Goal: Information Seeking & Learning: Learn about a topic

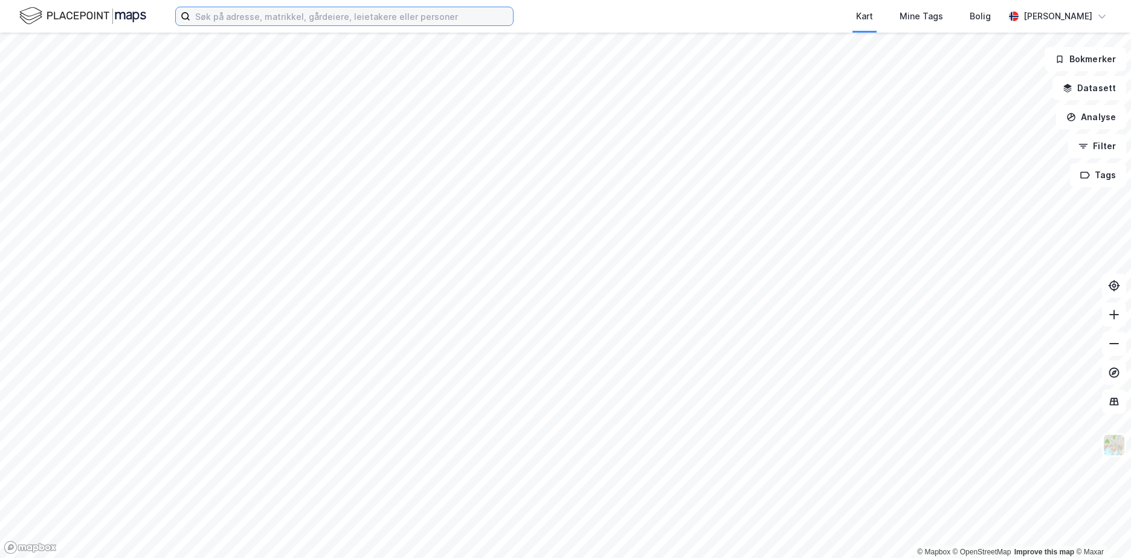
click at [454, 13] on input at bounding box center [351, 16] width 323 height 18
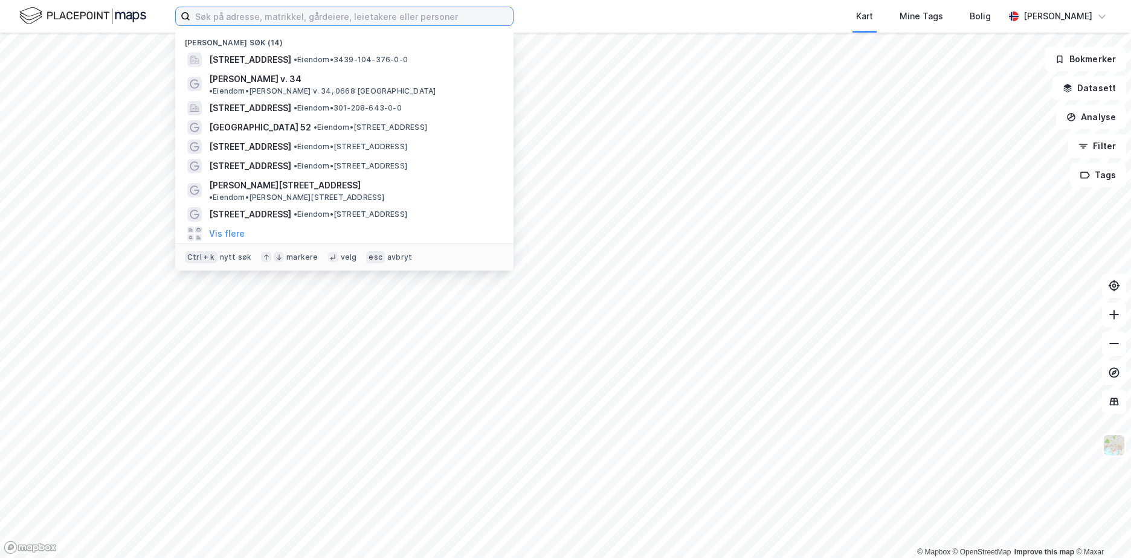
paste input "[PERSON_NAME] gt. 18, [GEOGRAPHIC_DATA], [GEOGRAPHIC_DATA]"
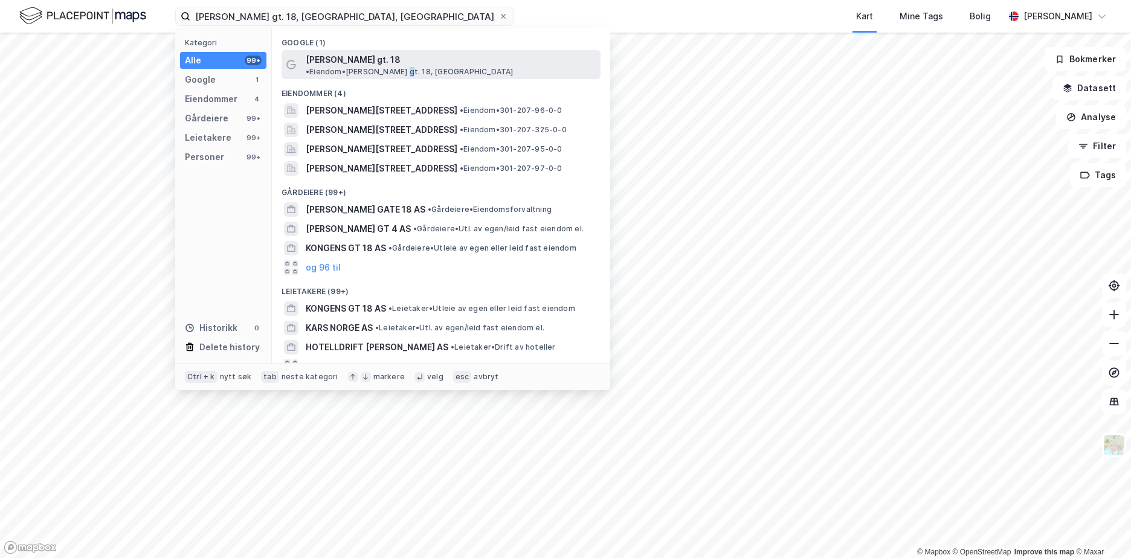
click at [481, 63] on div "[PERSON_NAME] gt. 18 • Eiendom • [PERSON_NAME] gt. 18, [GEOGRAPHIC_DATA]" at bounding box center [452, 65] width 293 height 24
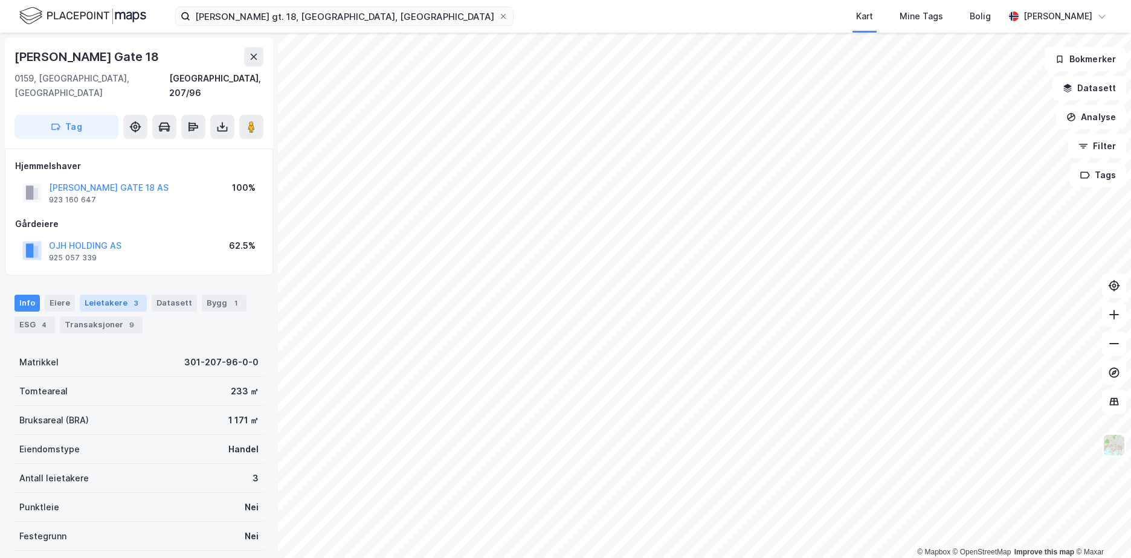
click at [104, 295] on div "Leietakere 3" at bounding box center [113, 303] width 67 height 17
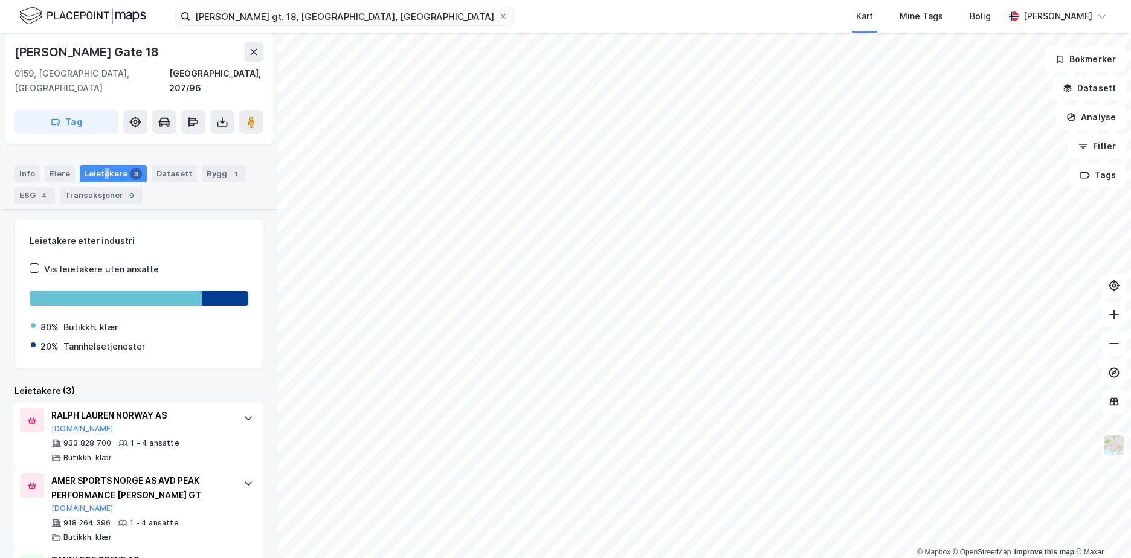
scroll to position [184, 0]
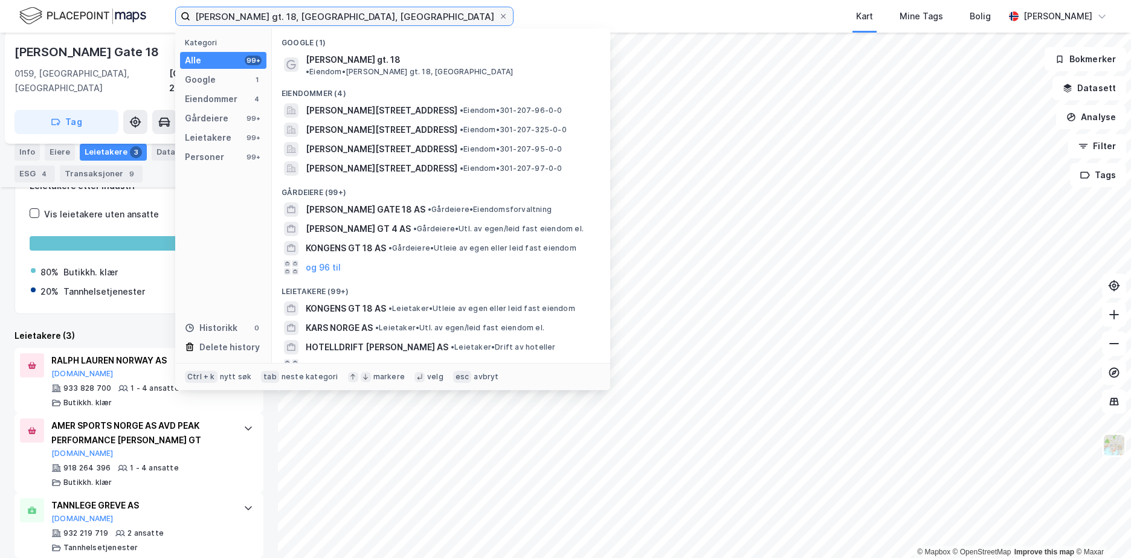
drag, startPoint x: 375, startPoint y: 13, endPoint x: 100, endPoint y: 15, distance: 274.4
click at [100, 15] on div "[PERSON_NAME] gt. 18, [GEOGRAPHIC_DATA], [GEOGRAPHIC_DATA] Kategori Alle 99+ Go…" at bounding box center [565, 16] width 1131 height 33
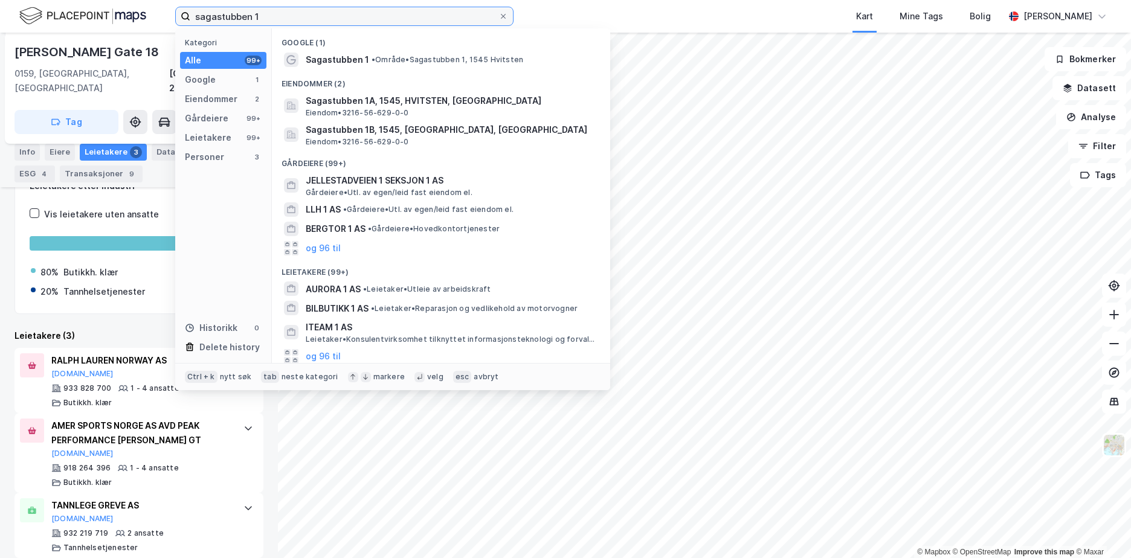
drag, startPoint x: 212, startPoint y: 28, endPoint x: 57, endPoint y: 39, distance: 155.1
click at [57, 39] on div "sagastubben 1 Kategori Alle 99+ Google 1 Eiendommer 2 Gårdeiere 99+ Leietakere …" at bounding box center [565, 279] width 1131 height 558
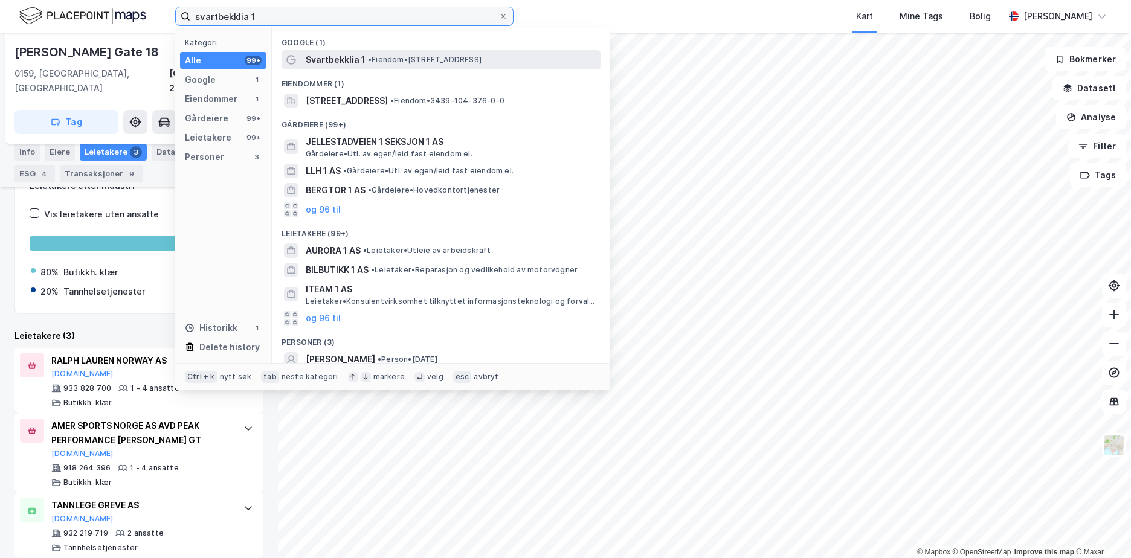
type input "svartbekklia 1"
click at [464, 59] on span "• Eiendom • [STREET_ADDRESS]" at bounding box center [425, 60] width 114 height 10
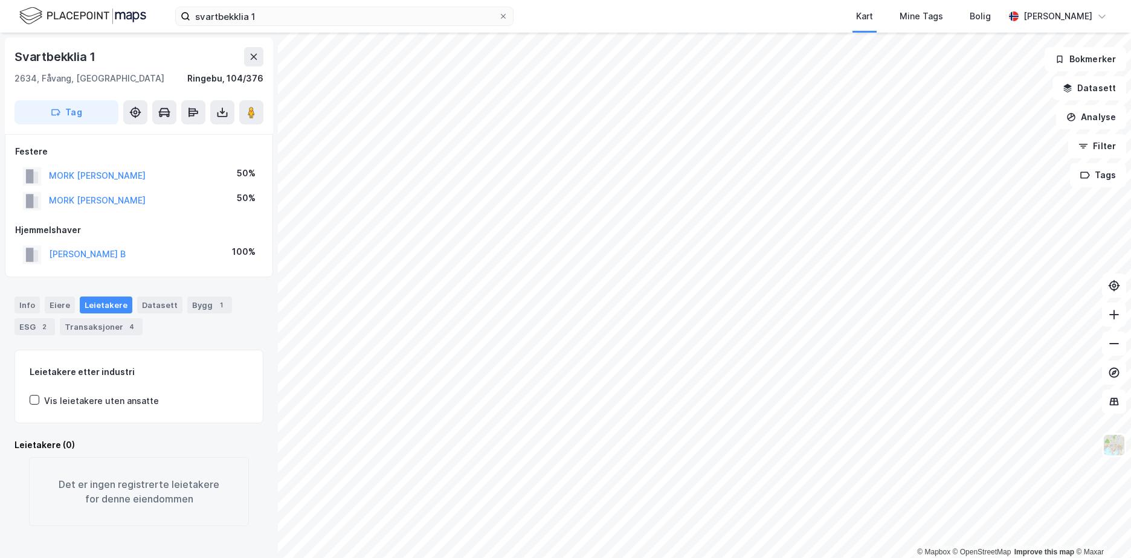
click at [505, 531] on html "svartbekklia 1 Kart Mine Tags Bolig [PERSON_NAME] © Mapbox © OpenStreetMap Impr…" at bounding box center [565, 279] width 1131 height 558
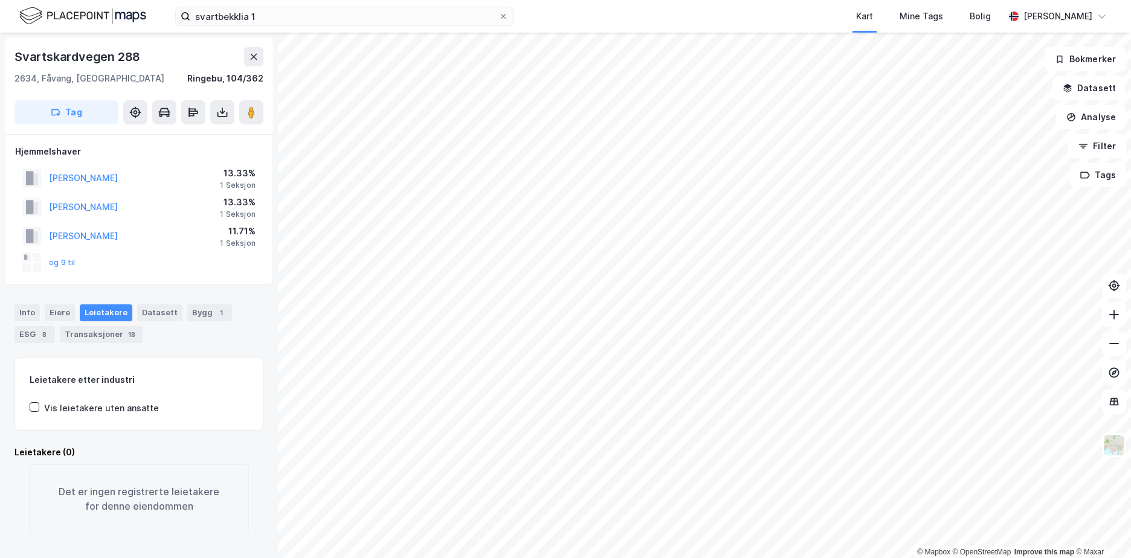
scroll to position [4, 0]
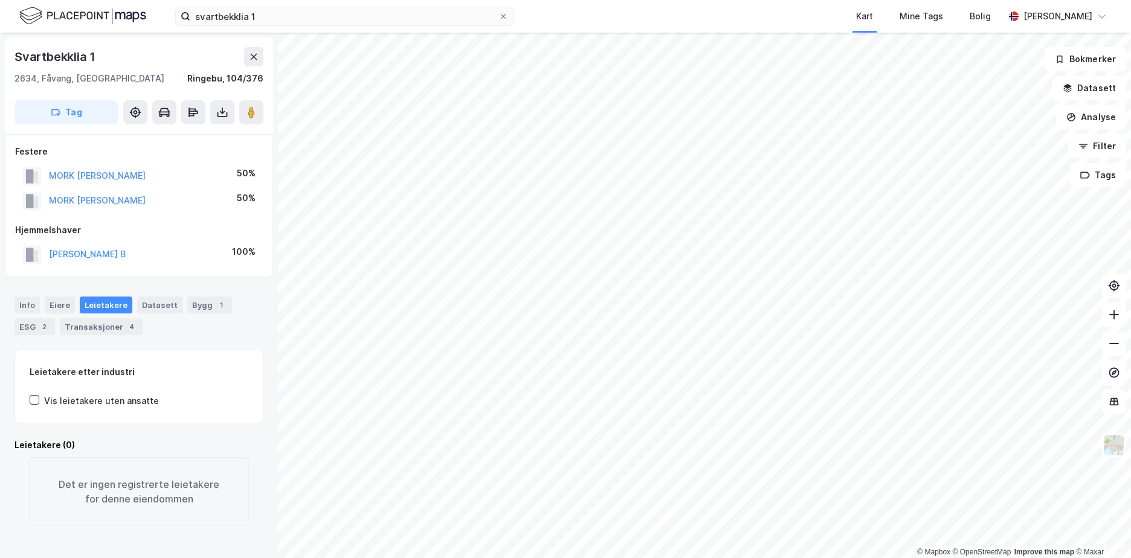
click at [505, 531] on html "svartbekklia 1 Kart Mine Tags Bolig [PERSON_NAME] © Mapbox © OpenStreetMap Impr…" at bounding box center [565, 279] width 1131 height 558
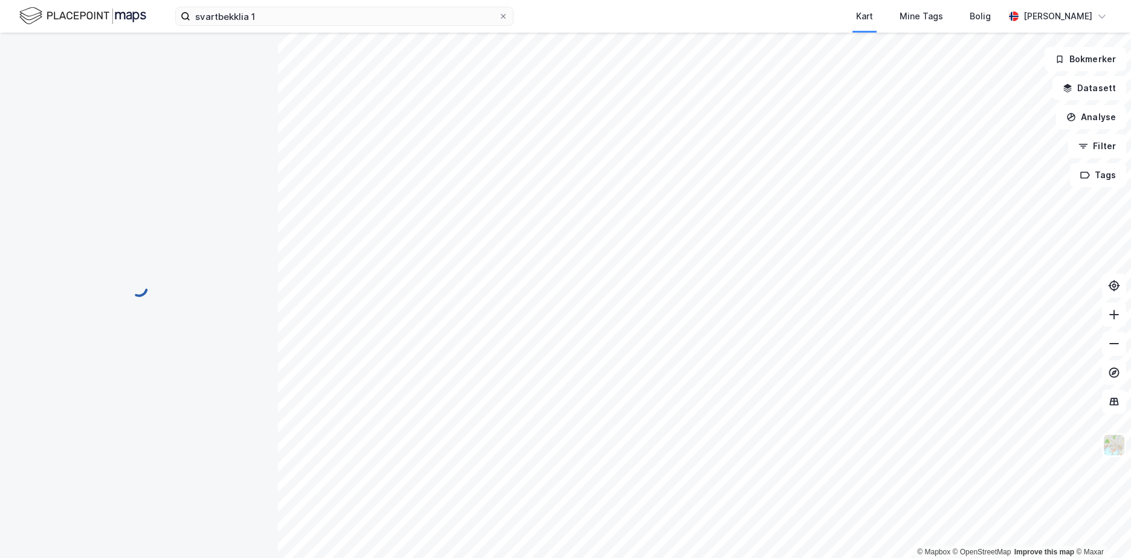
scroll to position [4, 0]
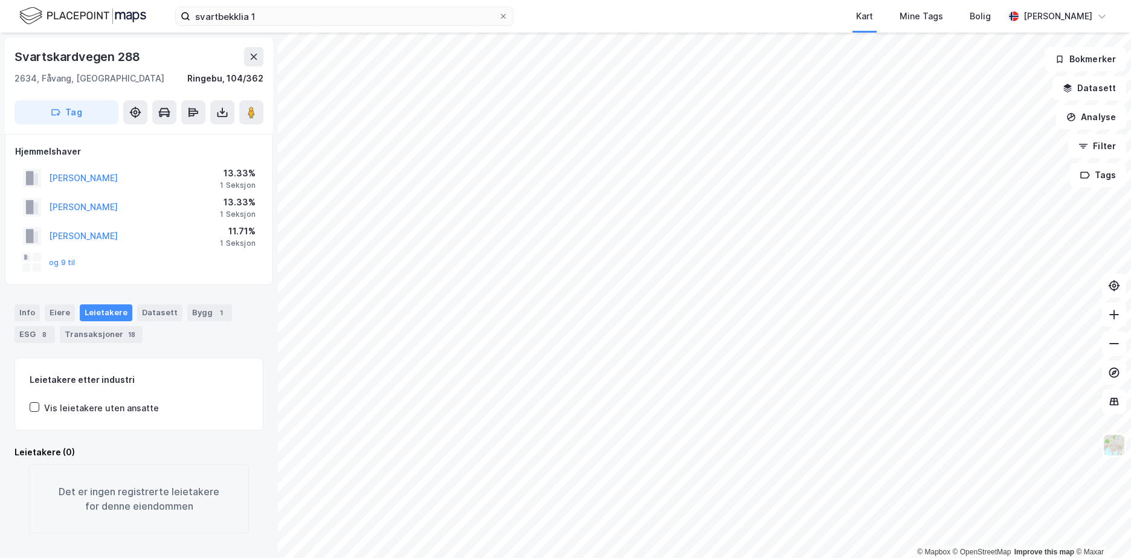
click at [505, 531] on html "svartbekklia 1 Kart Mine Tags Bolig [PERSON_NAME] © Mapbox © OpenStreetMap Impr…" at bounding box center [565, 279] width 1131 height 558
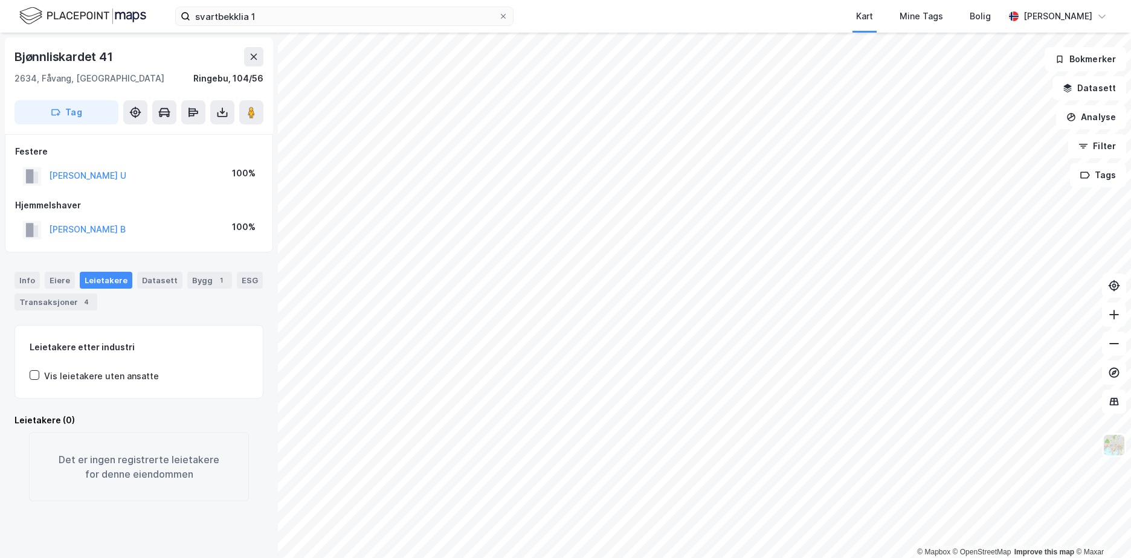
click at [505, 531] on html "svartbekklia 1 Kart Mine Tags Bolig [PERSON_NAME] © Mapbox © OpenStreetMap Impr…" at bounding box center [565, 279] width 1131 height 558
click at [505, 446] on img at bounding box center [1114, 445] width 23 height 23
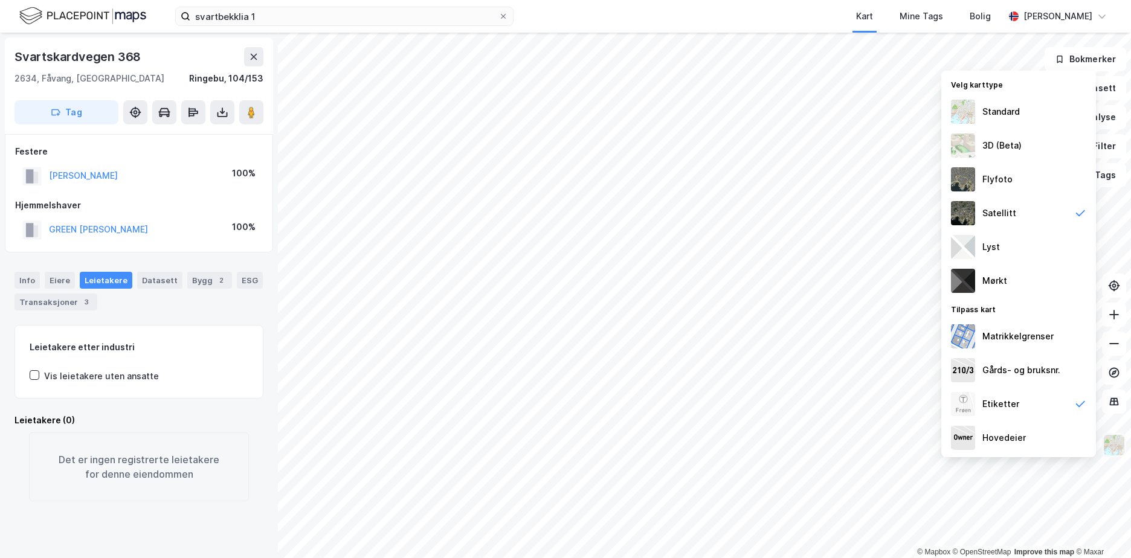
click at [505, 442] on img at bounding box center [1114, 445] width 23 height 23
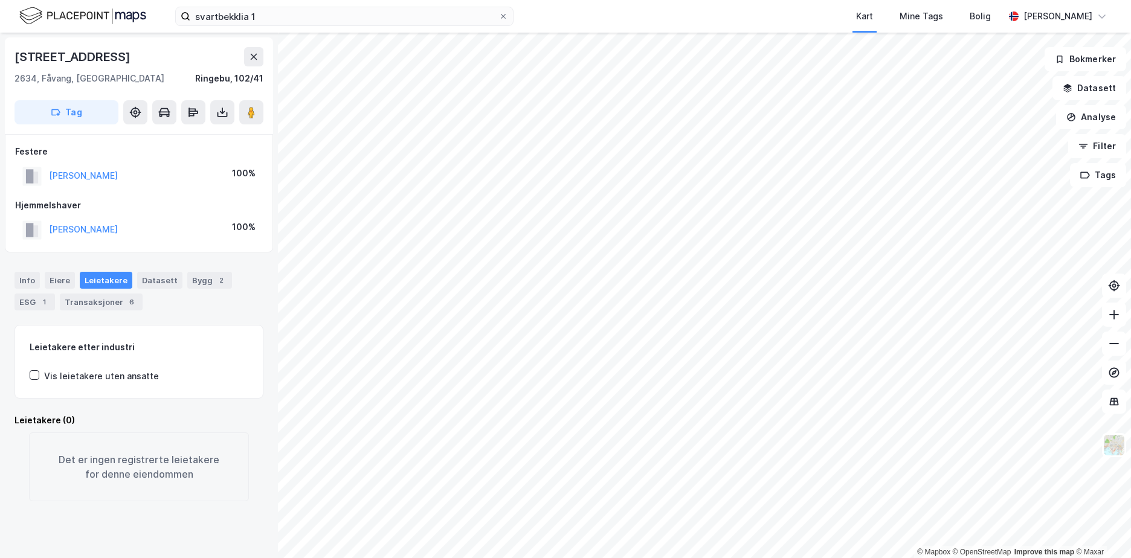
click at [505, 531] on html "svartbekklia 1 Kart Mine Tags Bolig [PERSON_NAME] © Mapbox © OpenStreetMap Impr…" at bounding box center [565, 279] width 1131 height 558
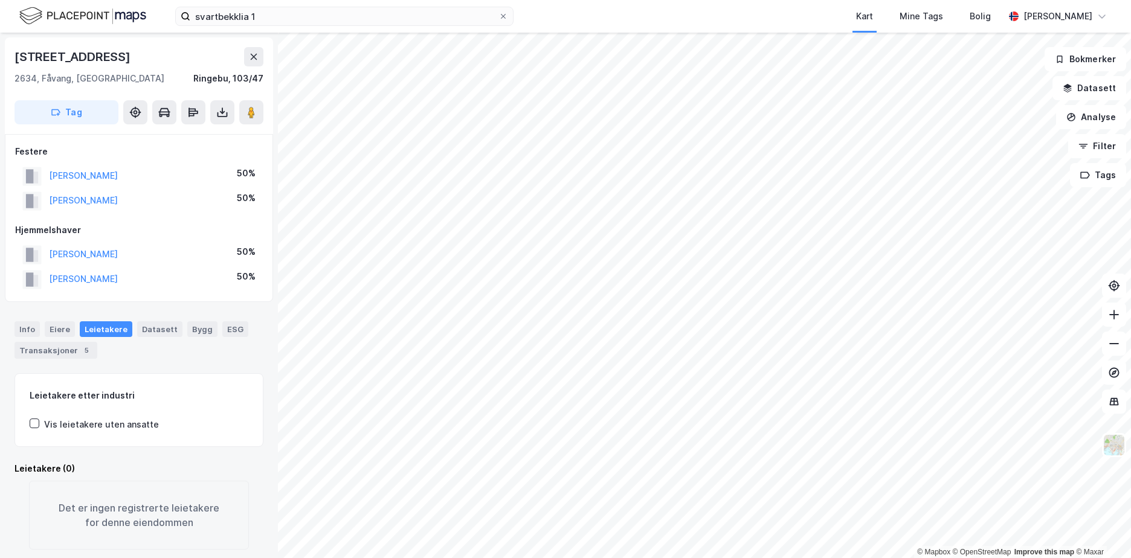
scroll to position [4, 0]
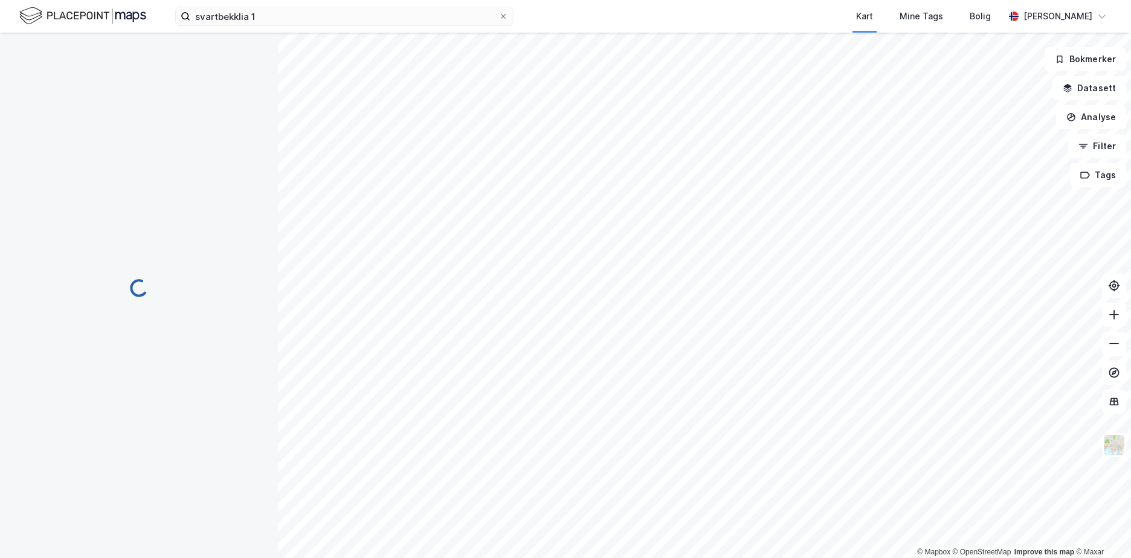
scroll to position [4, 0]
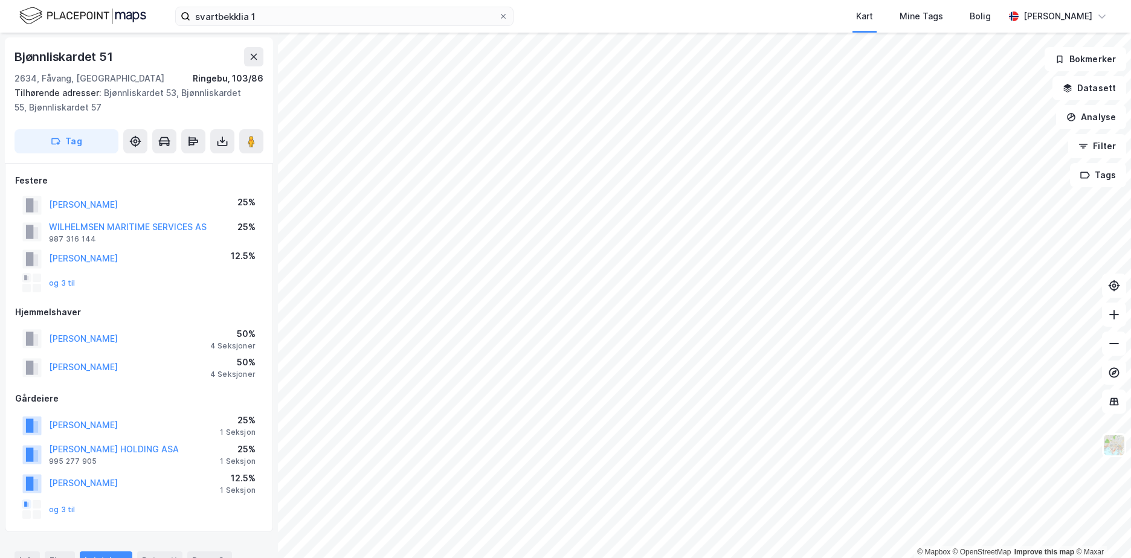
scroll to position [4, 0]
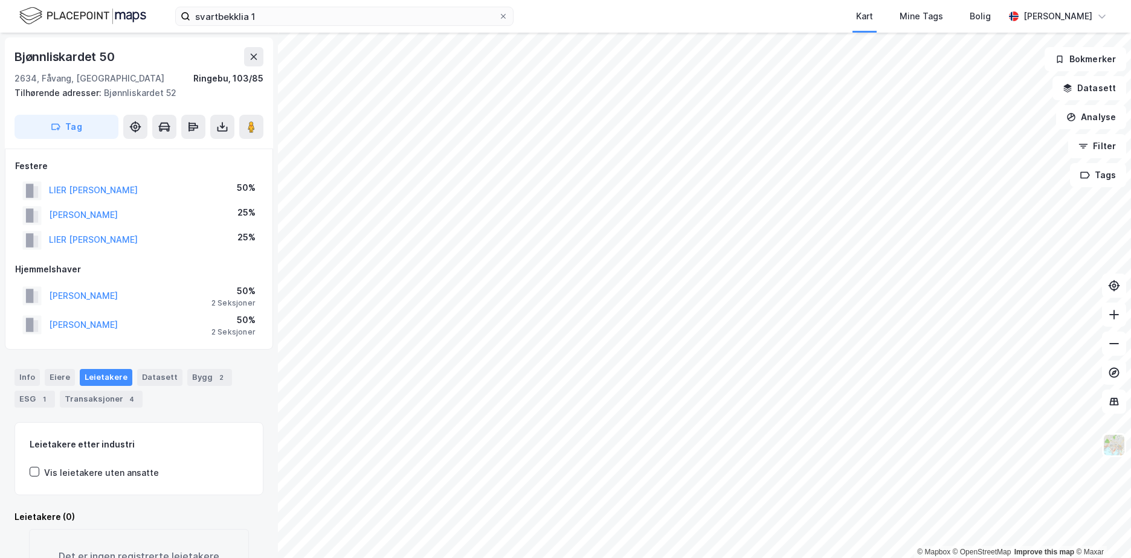
scroll to position [4, 0]
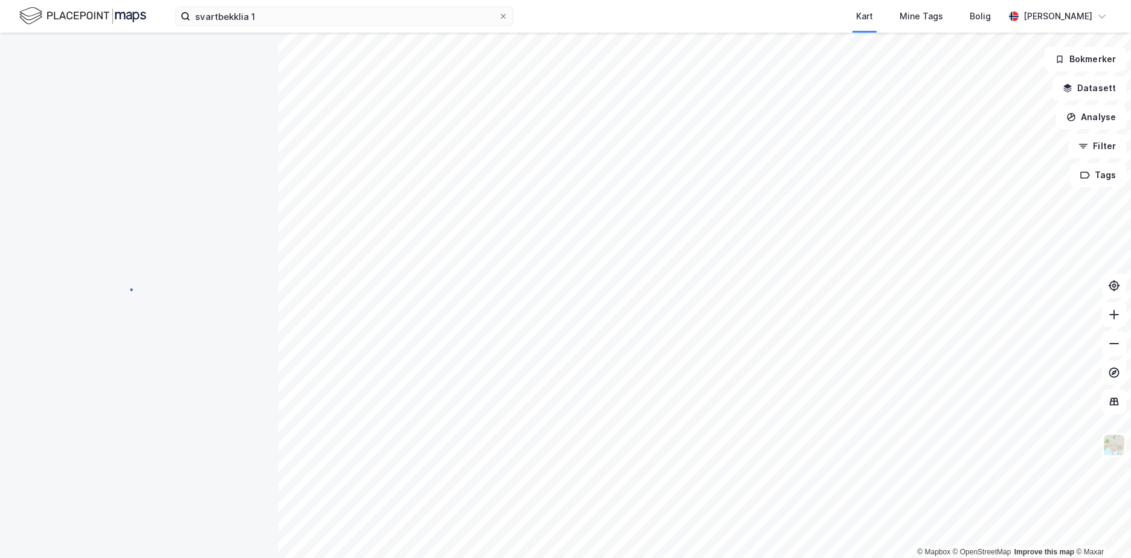
scroll to position [4, 0]
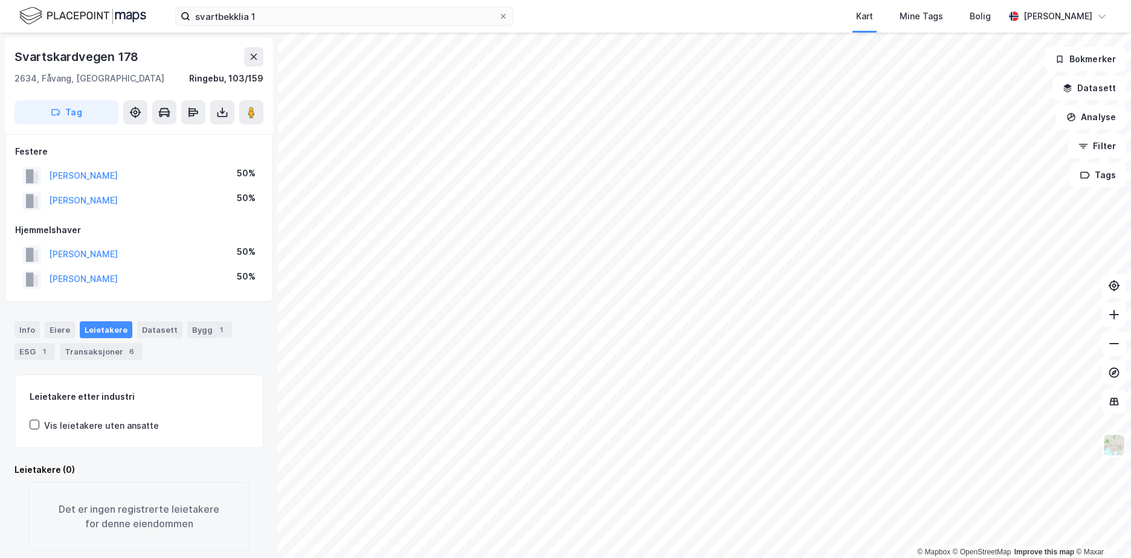
scroll to position [4, 0]
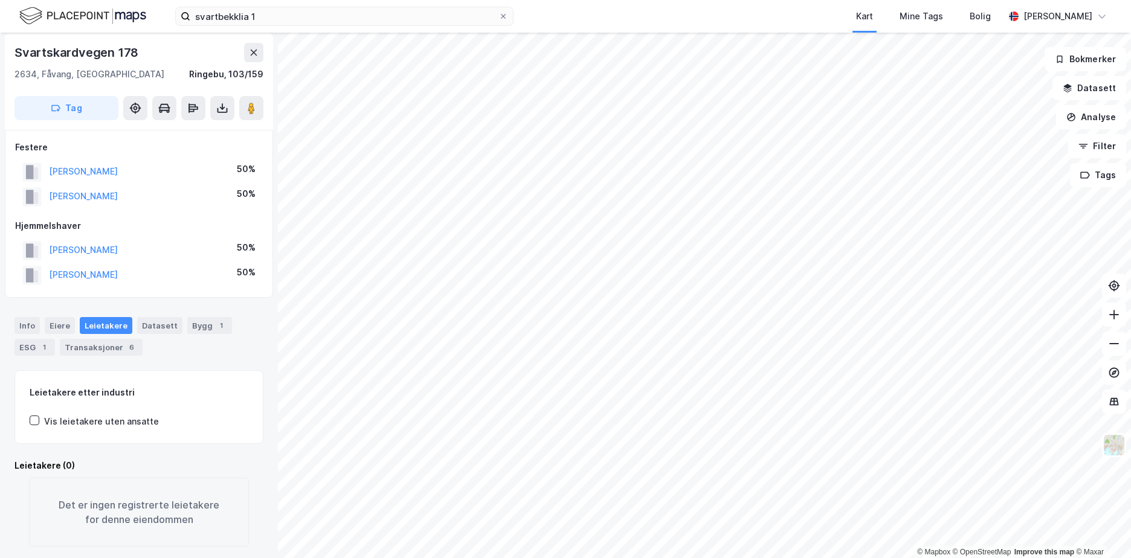
scroll to position [4, 0]
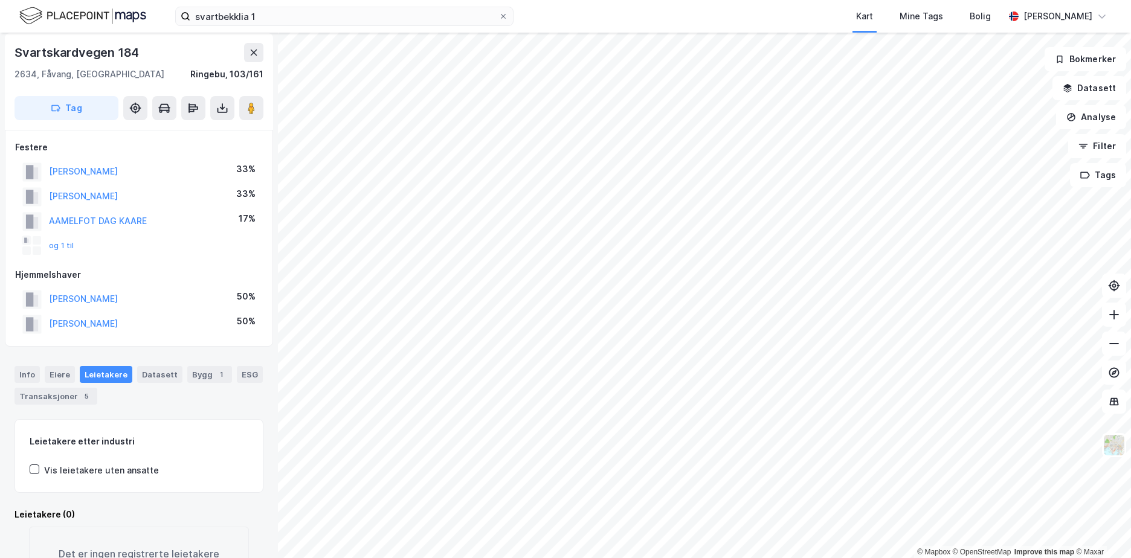
scroll to position [4, 0]
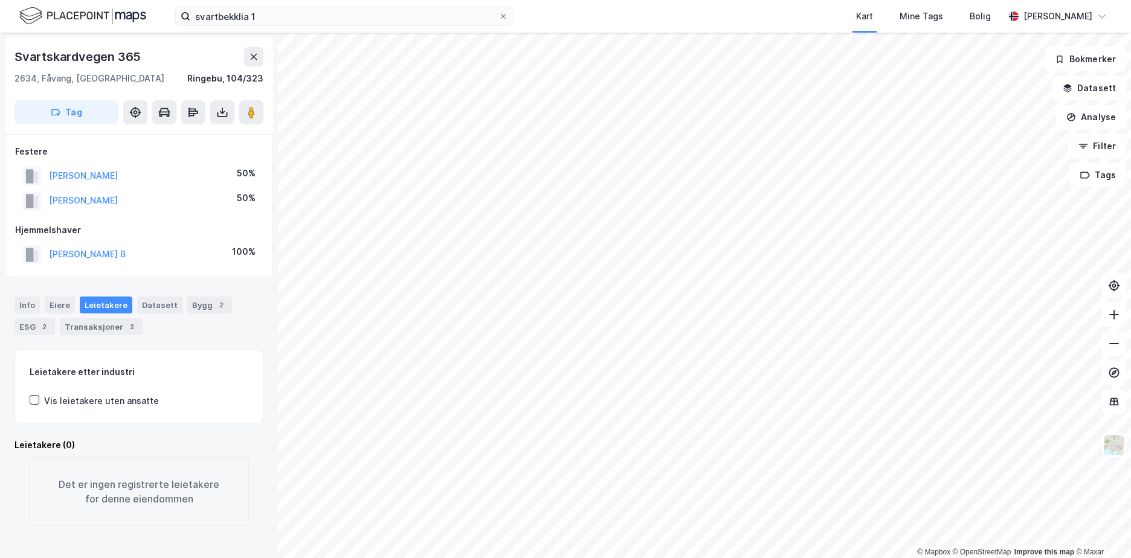
click at [505, 0] on html "svartbekklia 1 Kart Mine Tags Bolig [PERSON_NAME] © Mapbox © OpenStreetMap Impr…" at bounding box center [565, 279] width 1131 height 558
click at [61, 308] on div "Eiere" at bounding box center [60, 305] width 30 height 17
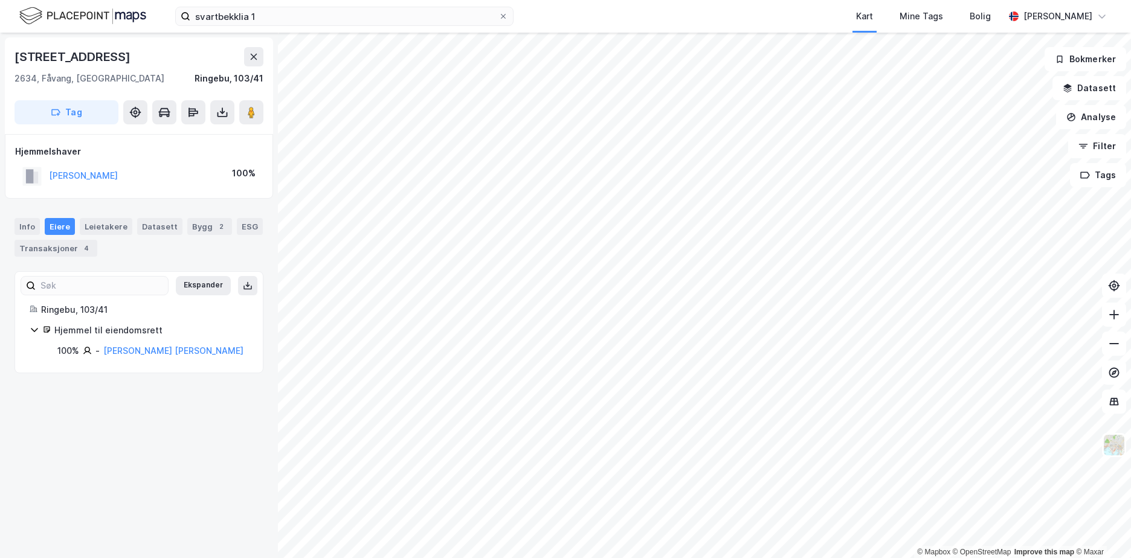
drag, startPoint x: 138, startPoint y: 60, endPoint x: 15, endPoint y: 57, distance: 123.3
click at [15, 57] on div "[STREET_ADDRESS]" at bounding box center [139, 56] width 249 height 19
copy div "[STREET_ADDRESS]"
click at [505, 531] on html "svartbekklia 1 Kart Mine Tags Bolig [PERSON_NAME] © Mapbox © OpenStreetMap Impr…" at bounding box center [565, 279] width 1131 height 558
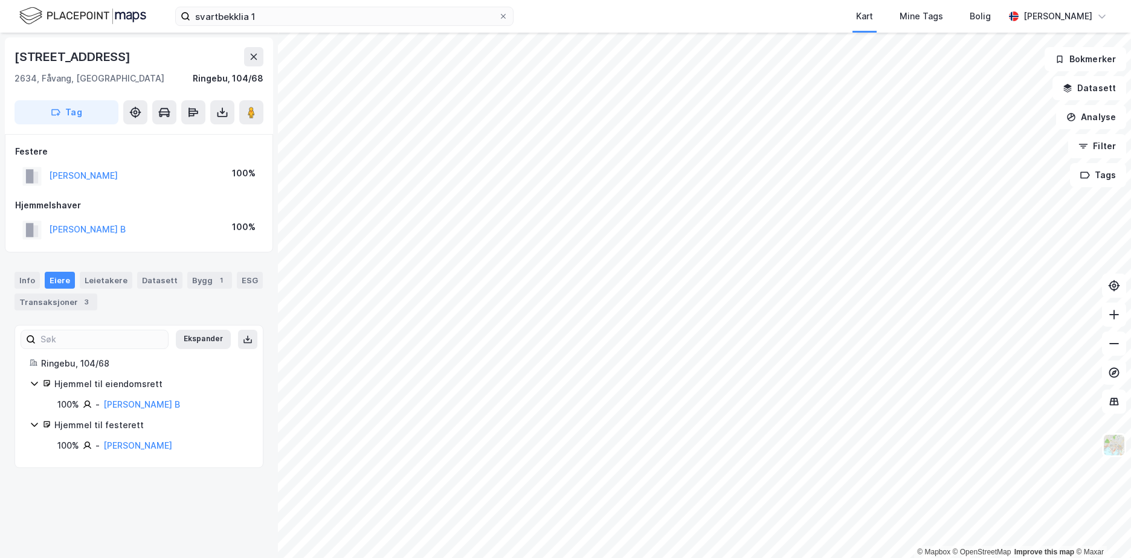
click at [408, 531] on html "svartbekklia 1 Kart Mine Tags Bolig [PERSON_NAME] © Mapbox © OpenStreetMap Impr…" at bounding box center [565, 279] width 1131 height 558
click at [505, 531] on html "svartbekklia 1 Kart Mine Tags Bolig [PERSON_NAME] © Mapbox © OpenStreetMap Impr…" at bounding box center [565, 279] width 1131 height 558
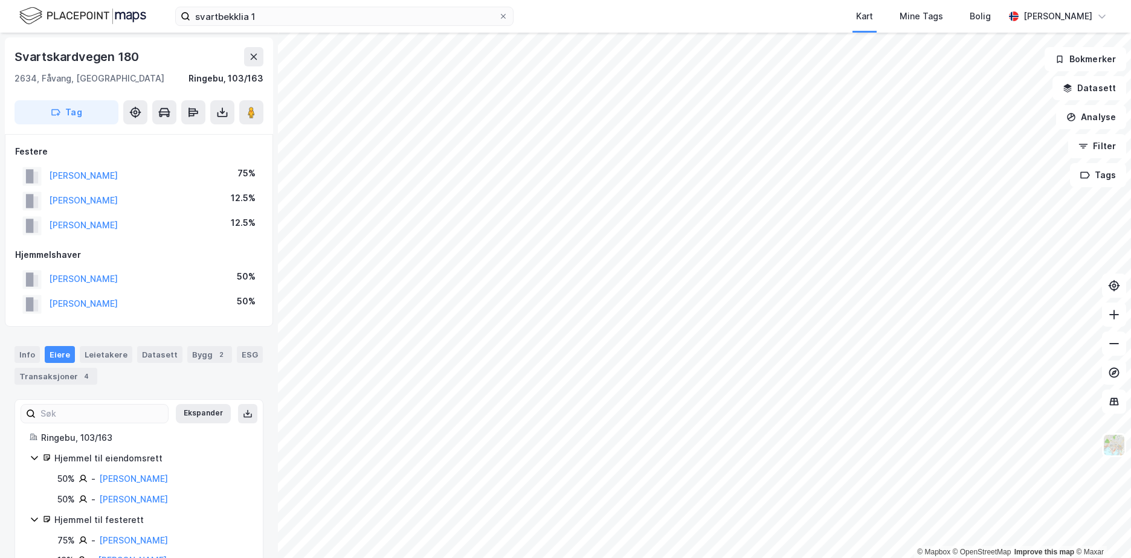
scroll to position [4, 0]
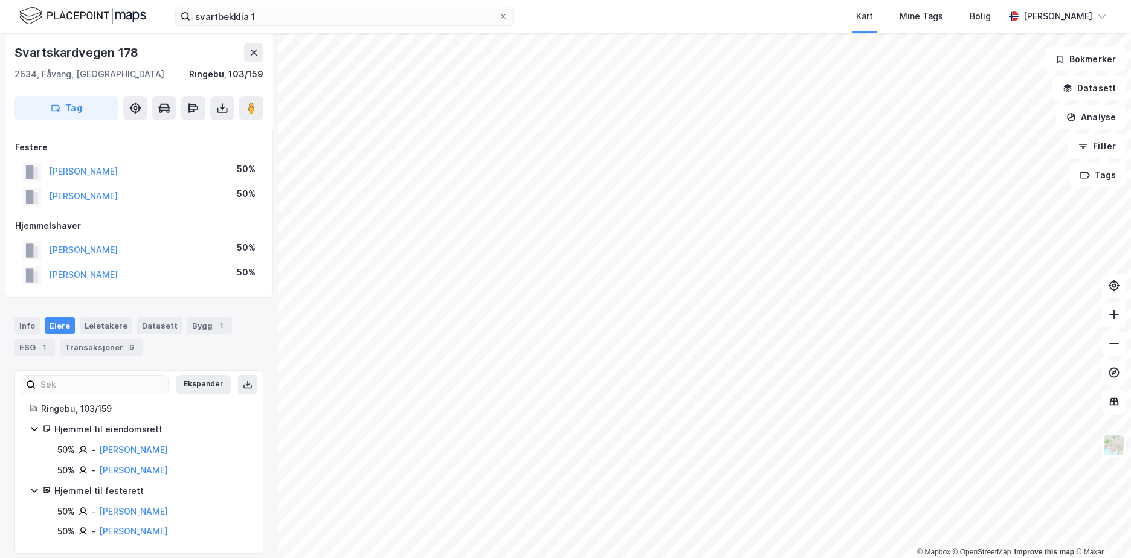
scroll to position [4, 0]
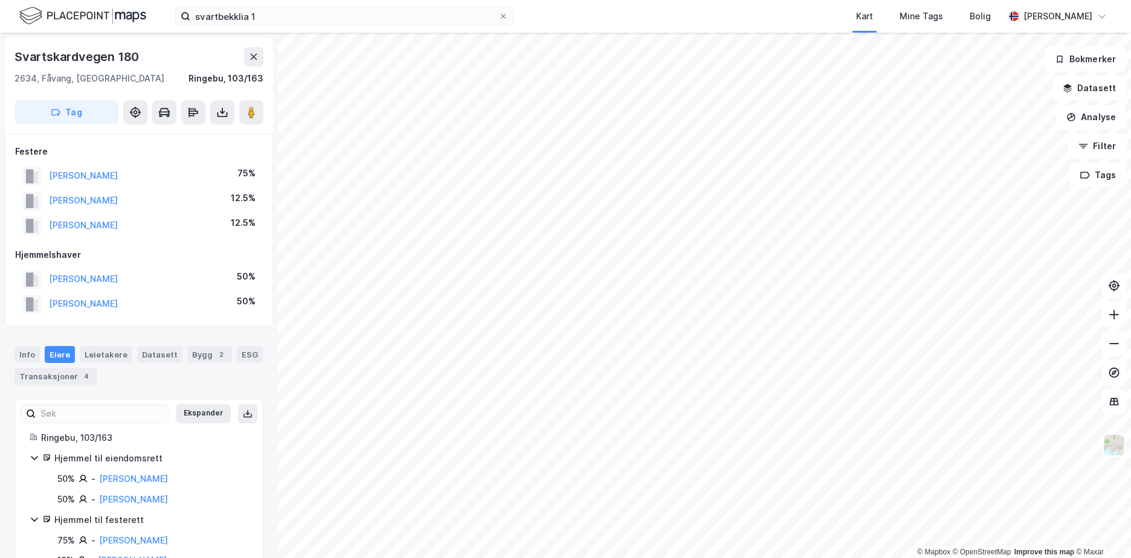
scroll to position [4, 0]
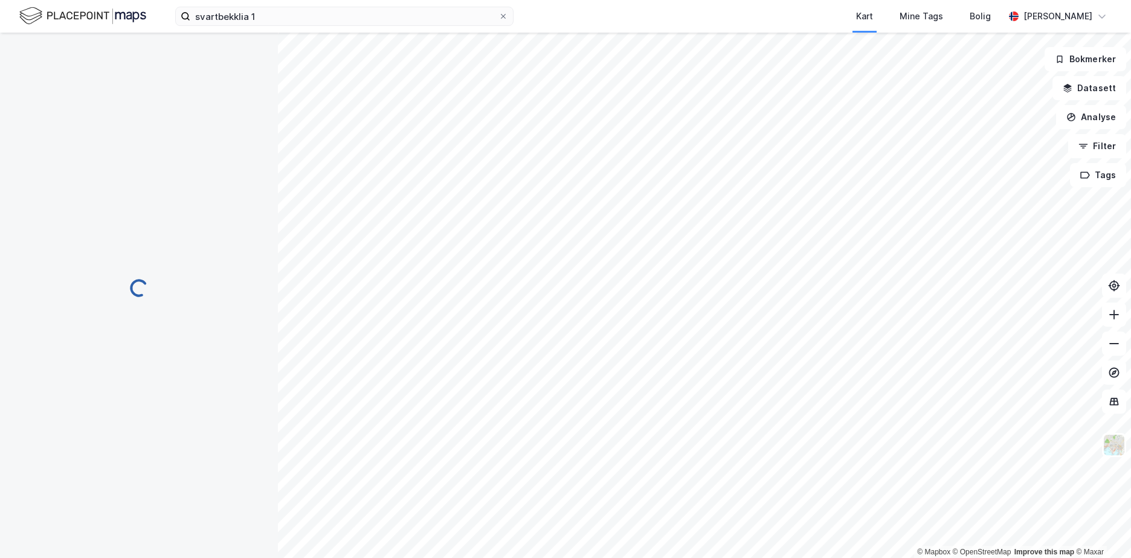
scroll to position [4, 0]
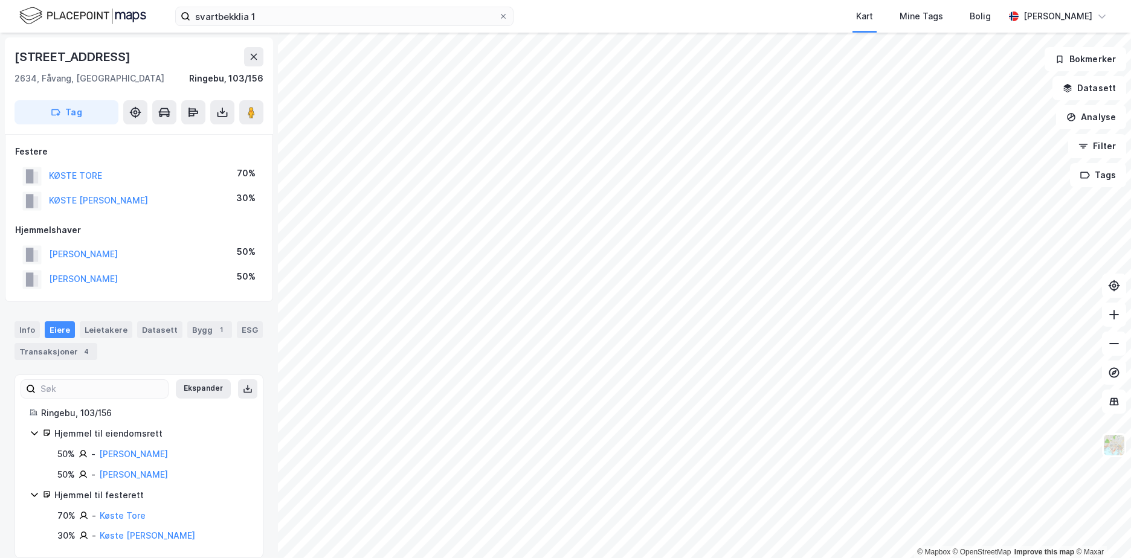
scroll to position [4, 0]
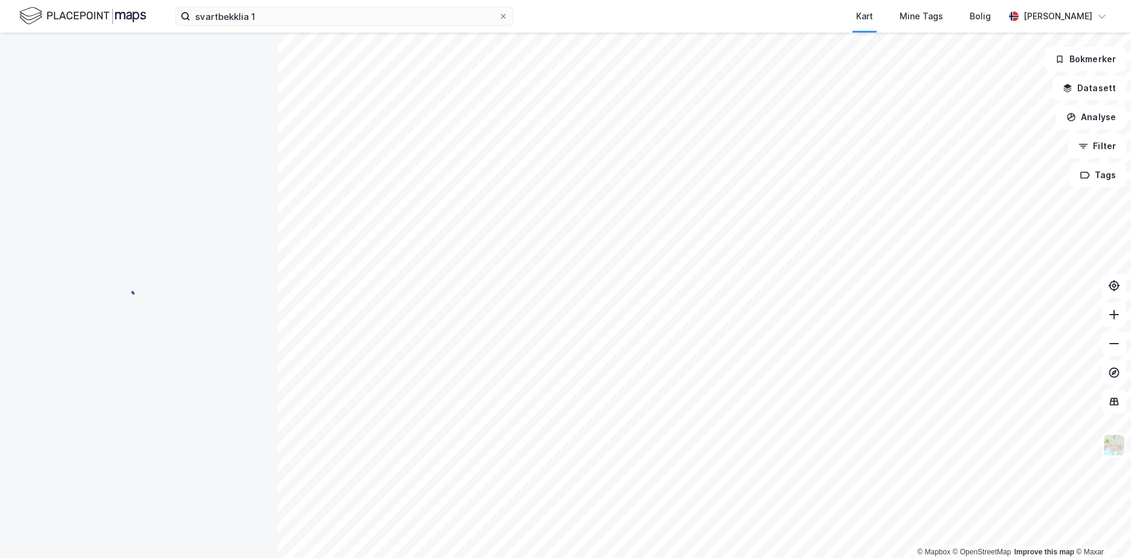
scroll to position [4, 0]
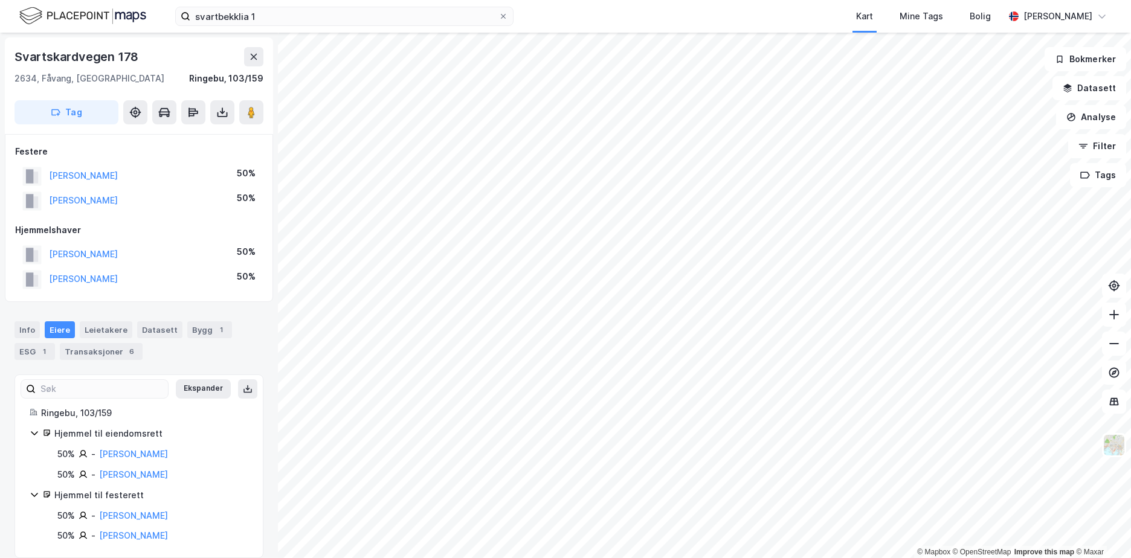
scroll to position [4, 0]
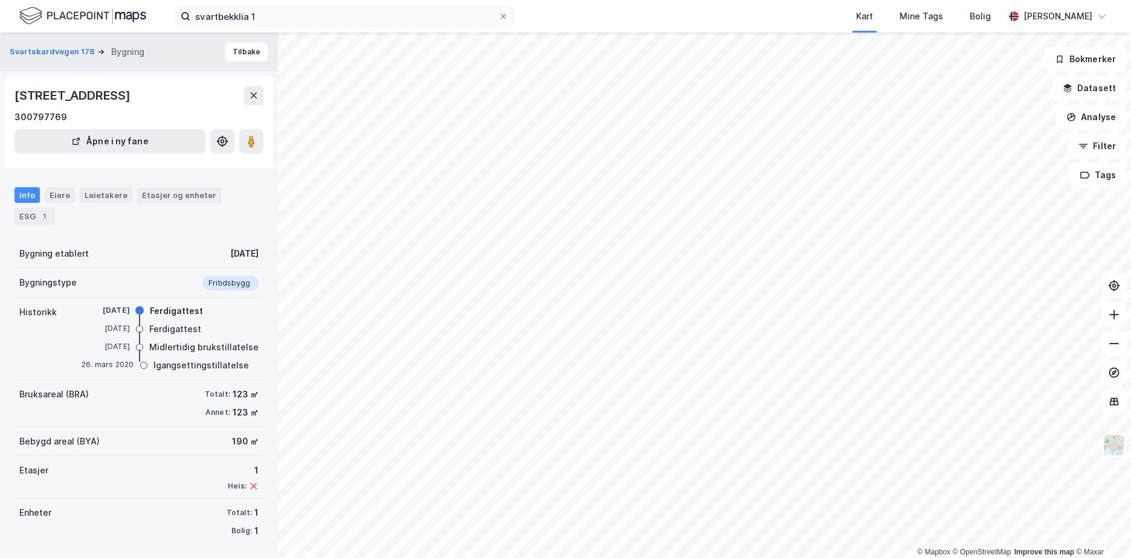
scroll to position [4, 0]
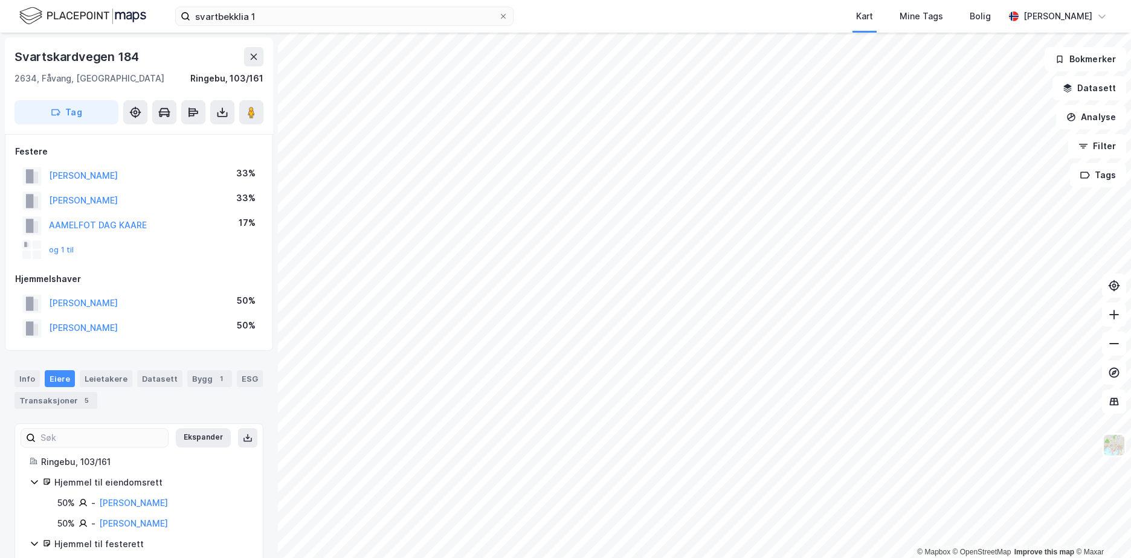
scroll to position [4, 0]
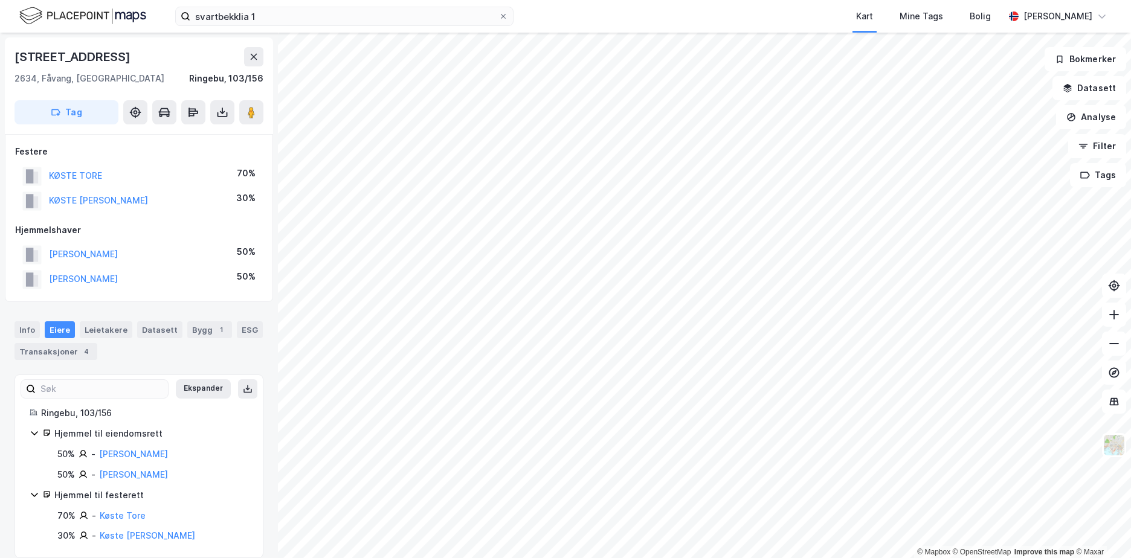
scroll to position [4, 0]
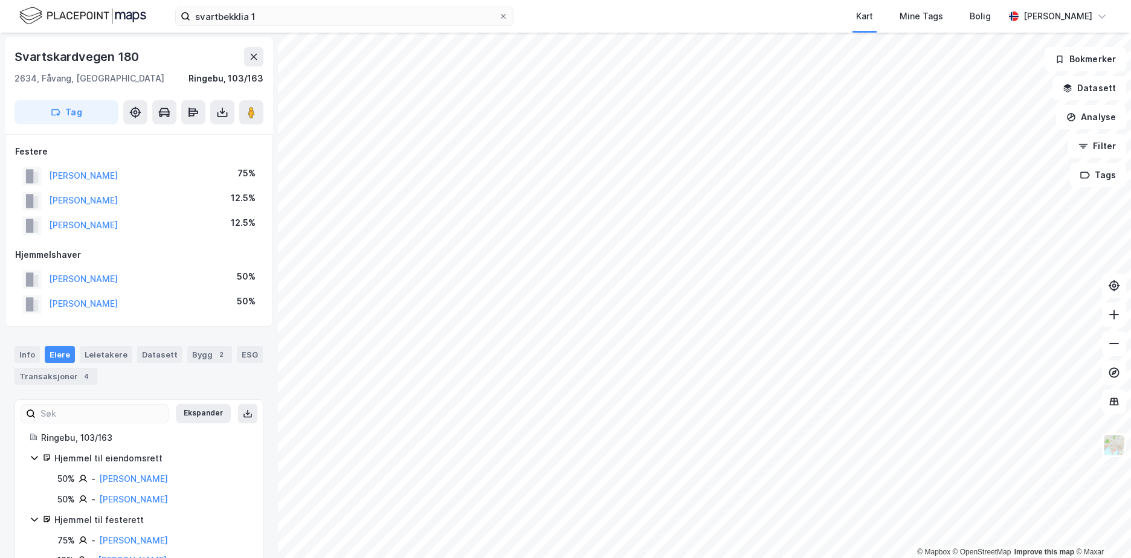
scroll to position [4, 0]
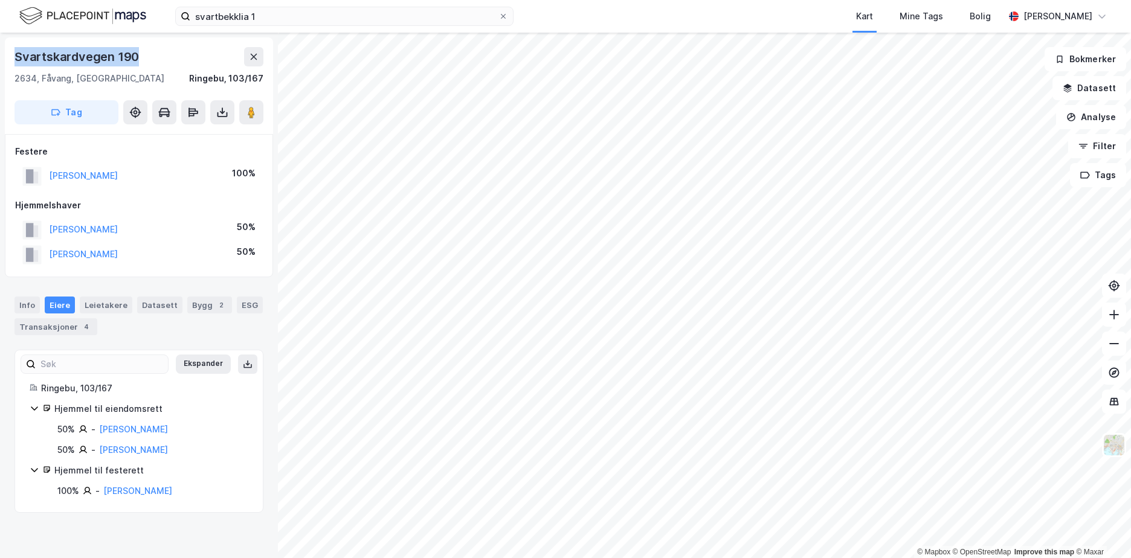
drag, startPoint x: 141, startPoint y: 66, endPoint x: 10, endPoint y: 60, distance: 131.9
click at [10, 60] on div "[STREET_ADDRESS]" at bounding box center [139, 85] width 268 height 97
copy div "Svartskardvegen 190"
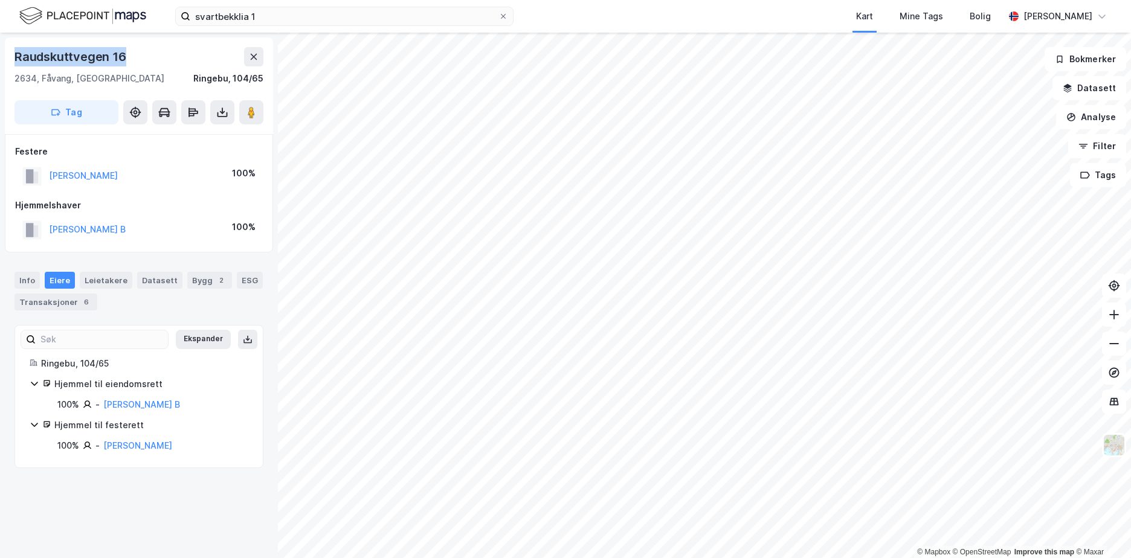
drag, startPoint x: 143, startPoint y: 59, endPoint x: 15, endPoint y: 44, distance: 128.4
click at [15, 44] on div "Raudskuttvegen 16 2634, [GEOGRAPHIC_DATA], [GEOGRAPHIC_DATA], 104/65 Tag" at bounding box center [139, 85] width 268 height 97
copy div "Raudskuttvegen 16"
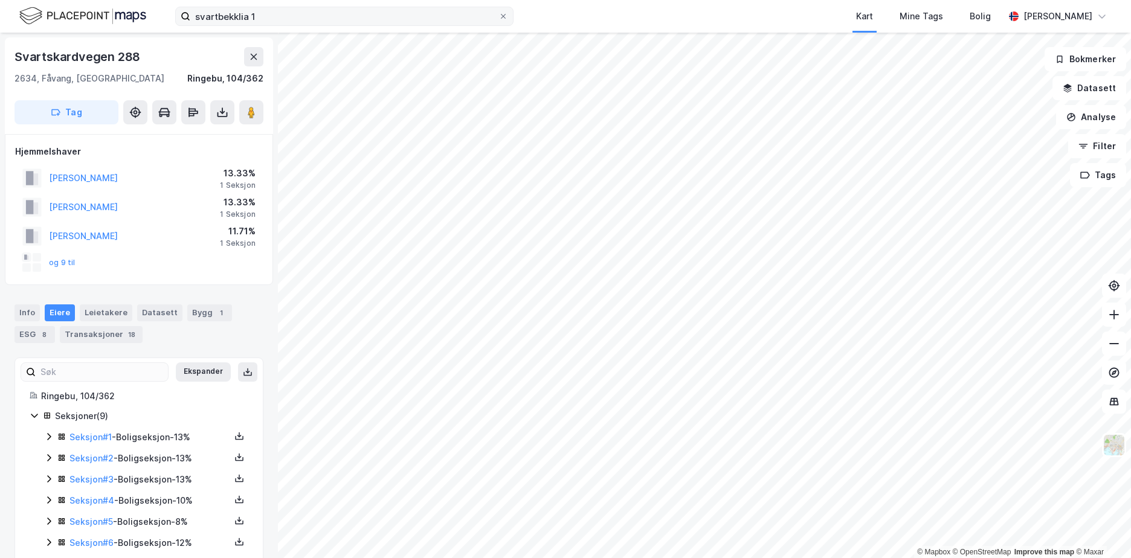
scroll to position [4, 0]
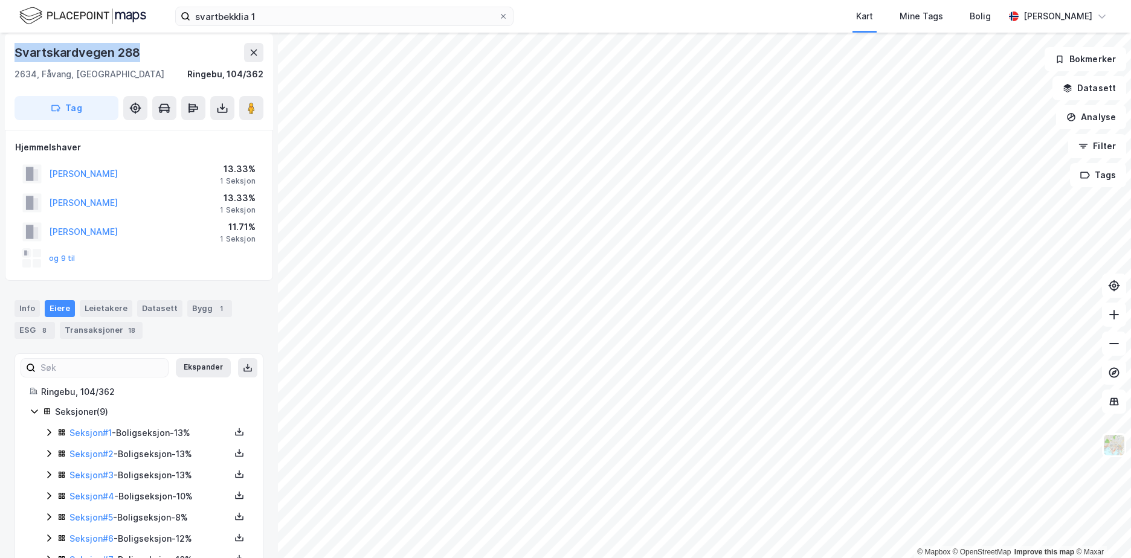
drag, startPoint x: 154, startPoint y: 57, endPoint x: 7, endPoint y: 50, distance: 147.6
click at [7, 50] on div "[STREET_ADDRESS]" at bounding box center [139, 81] width 268 height 97
copy div "Svartskardvegen 288"
click at [470, 18] on div "svartbekklia 1 Kart Mine Tags Bolig [PERSON_NAME] © Mapbox © OpenStreetMap Impr…" at bounding box center [565, 279] width 1131 height 558
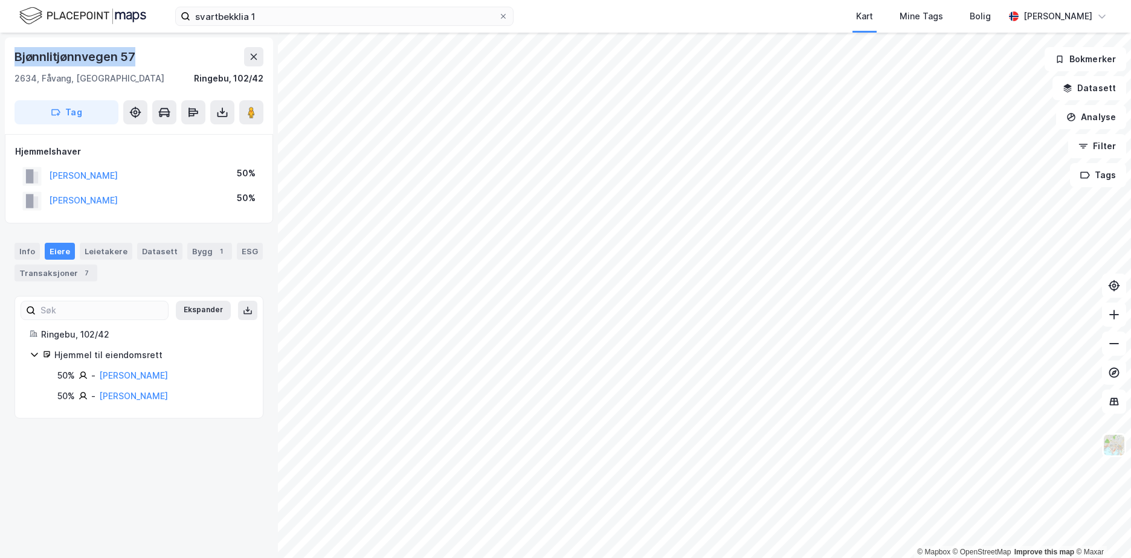
drag, startPoint x: 144, startPoint y: 59, endPoint x: 15, endPoint y: 57, distance: 129.4
click at [15, 57] on div "Bjønnlitjønnvegen 57" at bounding box center [139, 56] width 249 height 19
copy div "Bjønnlitjønnvegen 57"
drag, startPoint x: 632, startPoint y: -63, endPoint x: 642, endPoint y: -63, distance: 10.3
click at [505, 0] on html "svartbekklia 1 Kart Mine Tags Bolig [PERSON_NAME] © Mapbox © OpenStreetMap Impr…" at bounding box center [565, 279] width 1131 height 558
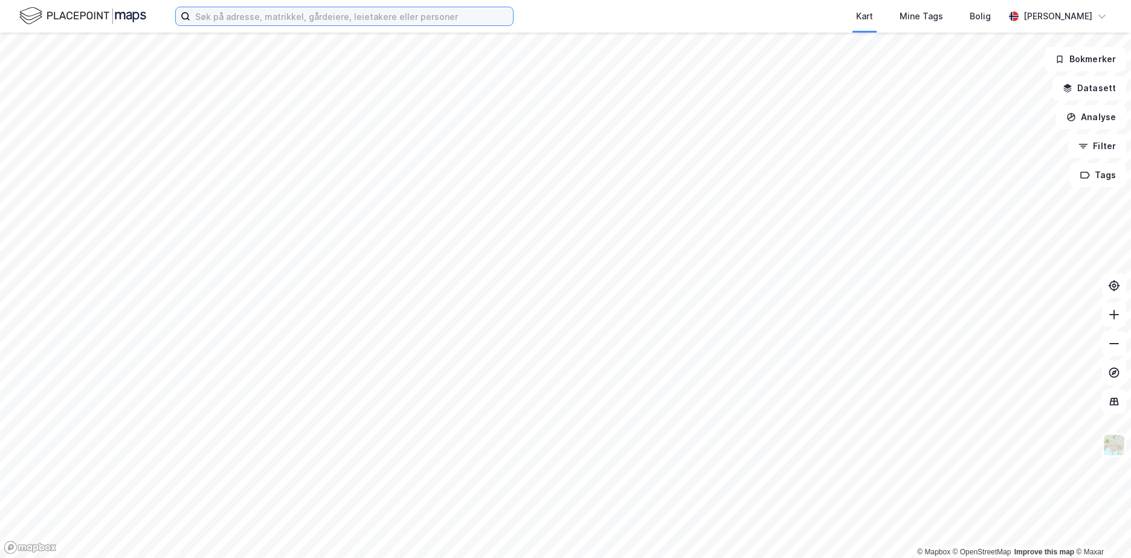
click at [421, 21] on input at bounding box center [351, 16] width 323 height 18
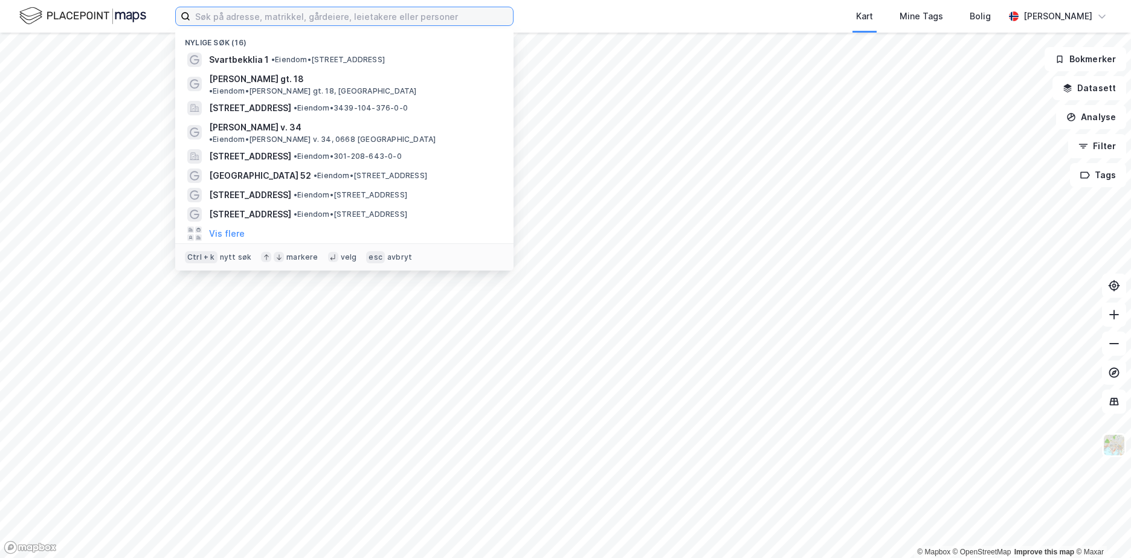
paste input "[PERSON_NAME] Gate 18"
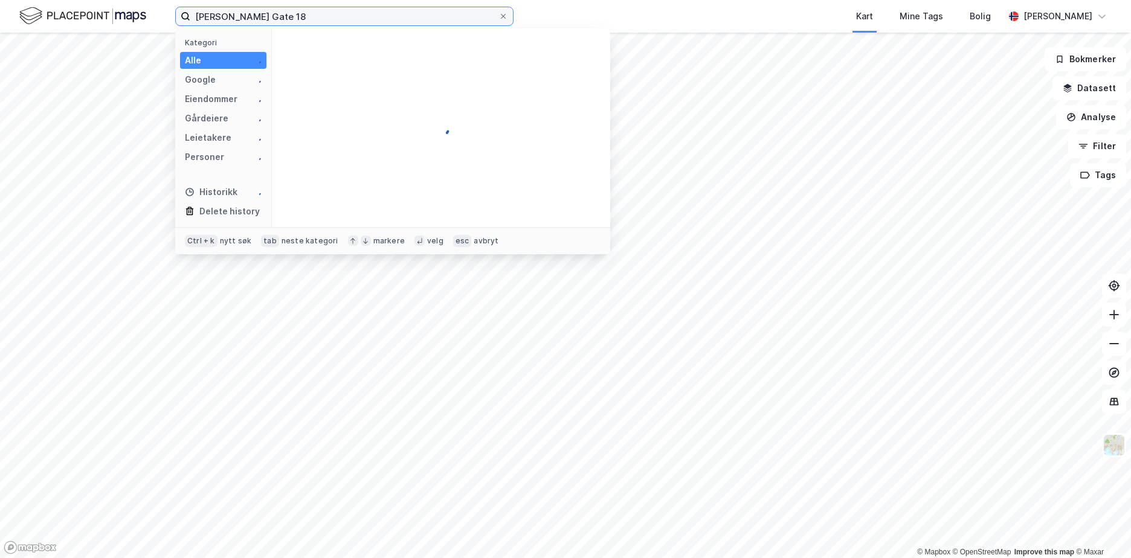
type input "[PERSON_NAME] Gate 18"
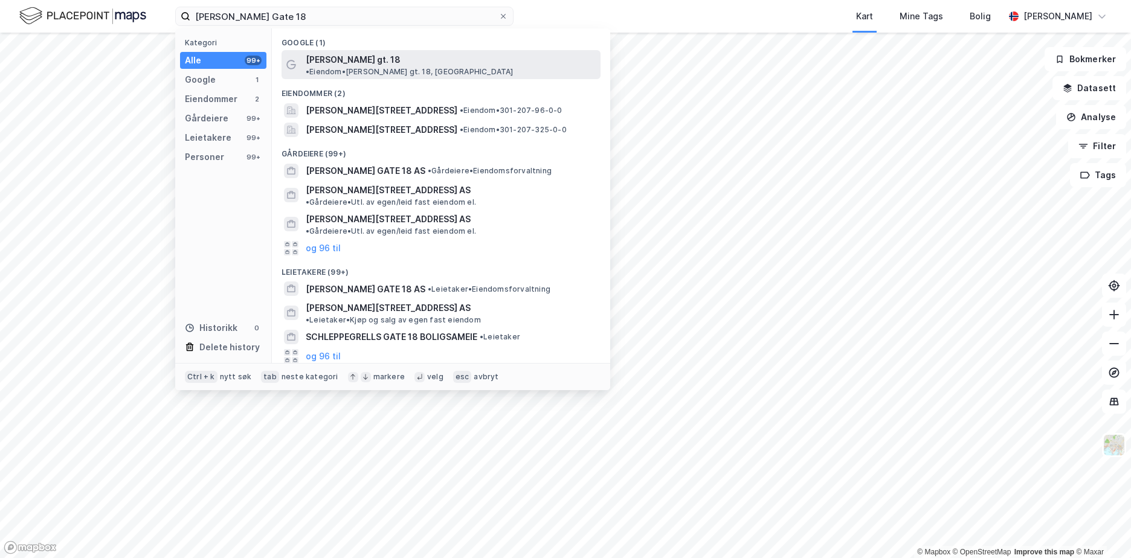
click at [425, 67] on span "• Eiendom • [PERSON_NAME] gt. 18, [GEOGRAPHIC_DATA]" at bounding box center [410, 72] width 208 height 10
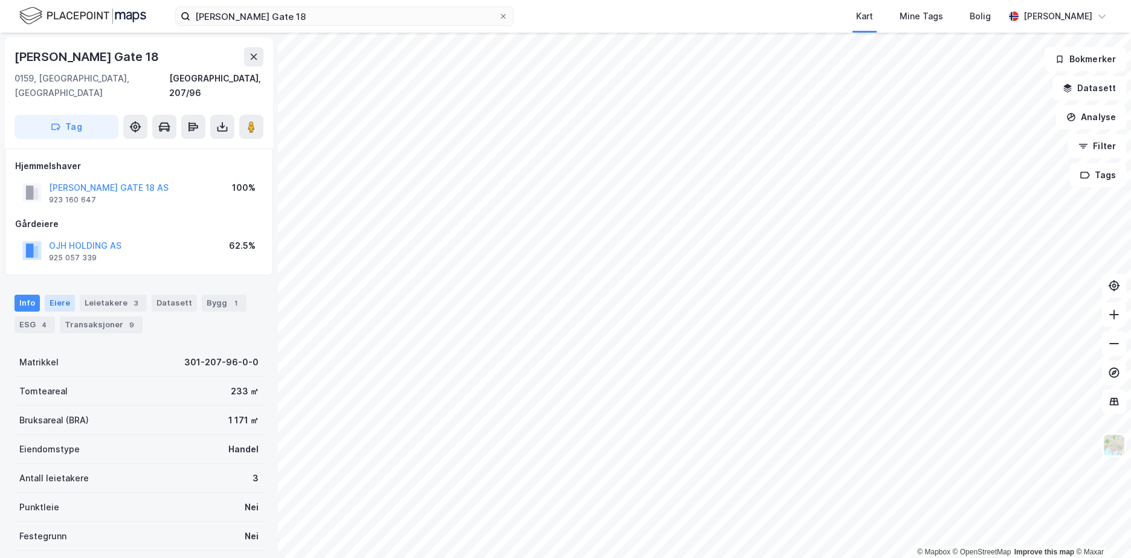
click at [56, 295] on div "Eiere" at bounding box center [60, 303] width 30 height 17
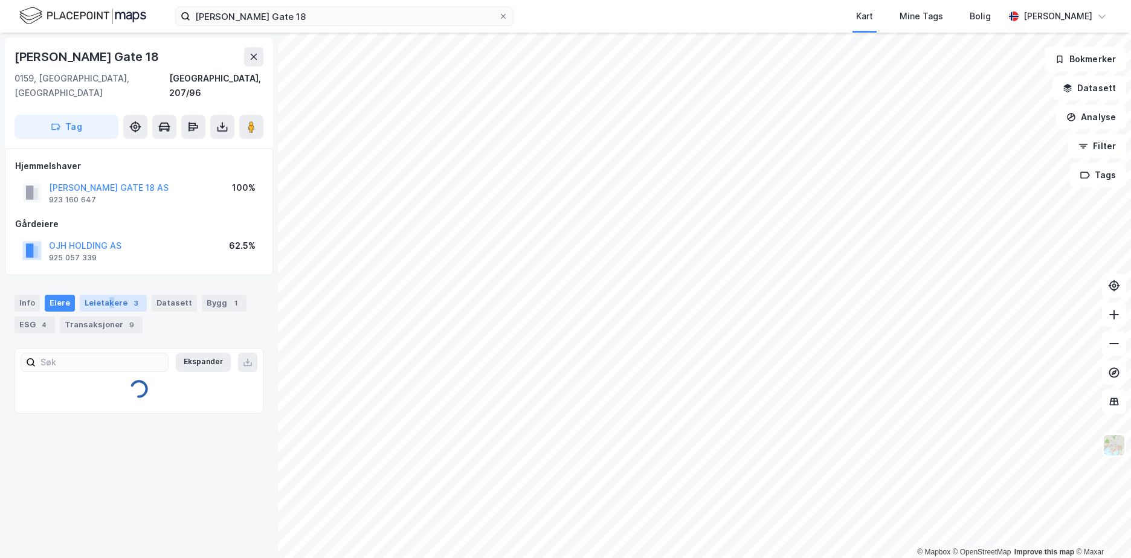
click at [108, 295] on div "Leietakere 3" at bounding box center [113, 303] width 67 height 17
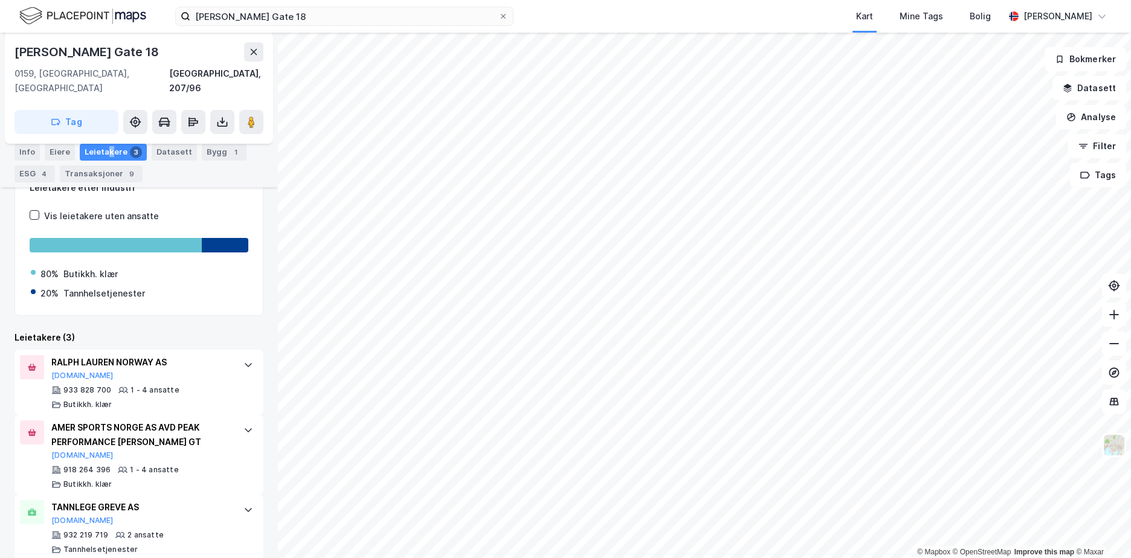
scroll to position [184, 0]
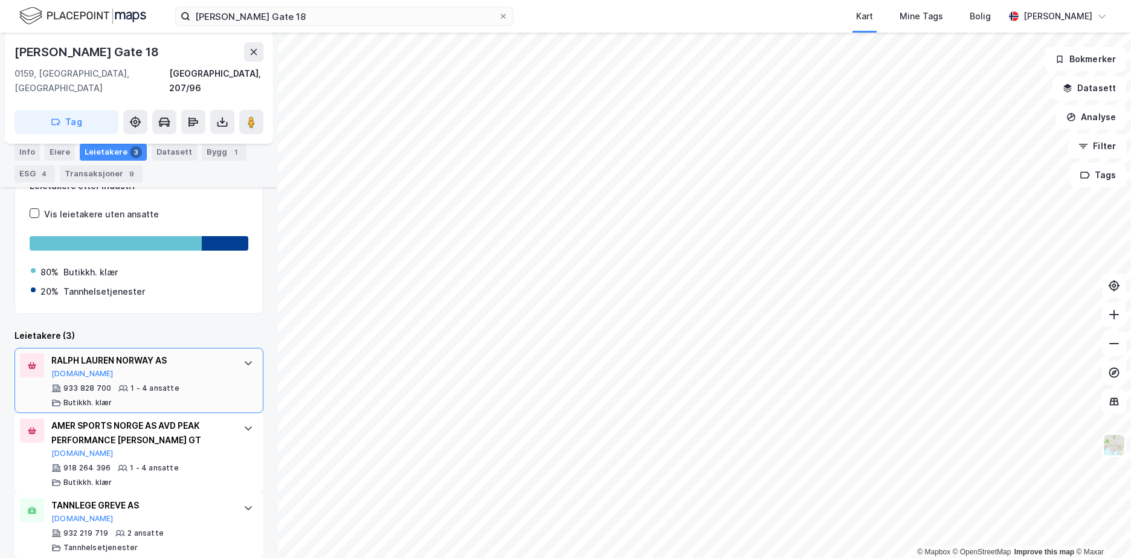
click at [241, 354] on div at bounding box center [248, 363] width 19 height 19
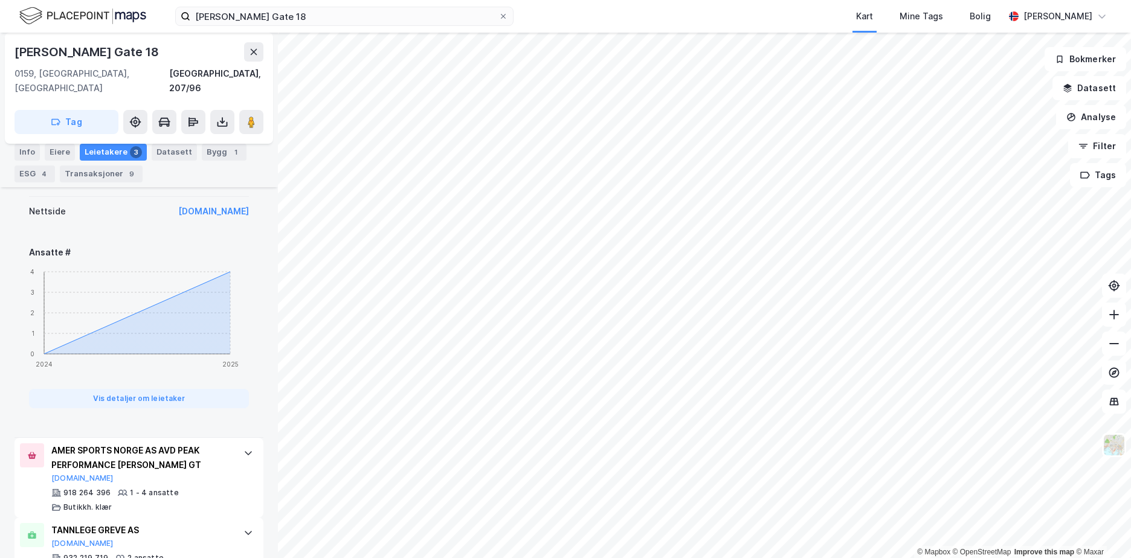
scroll to position [546, 0]
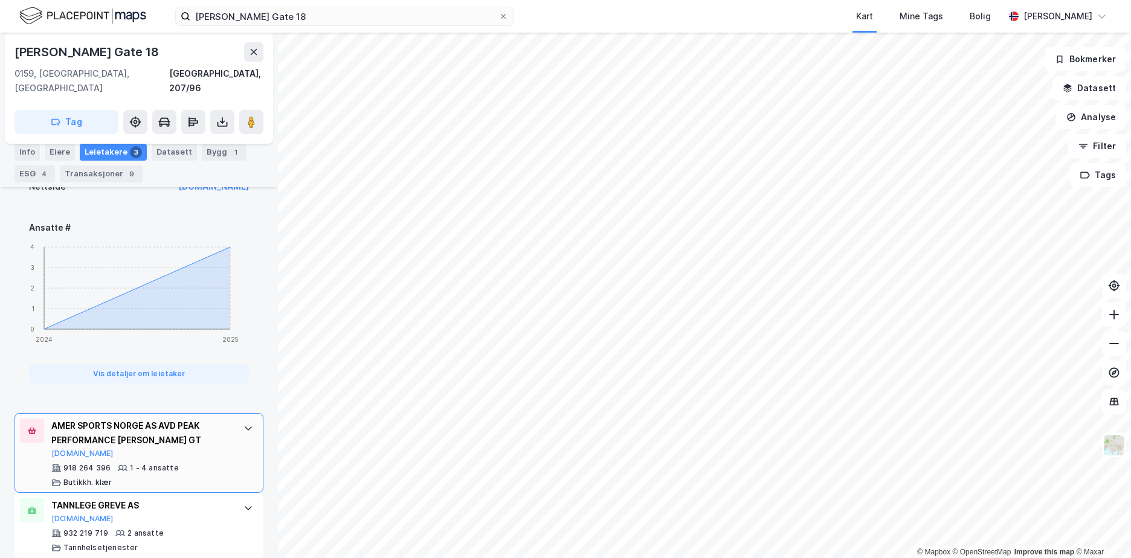
click at [244, 424] on icon at bounding box center [249, 429] width 10 height 10
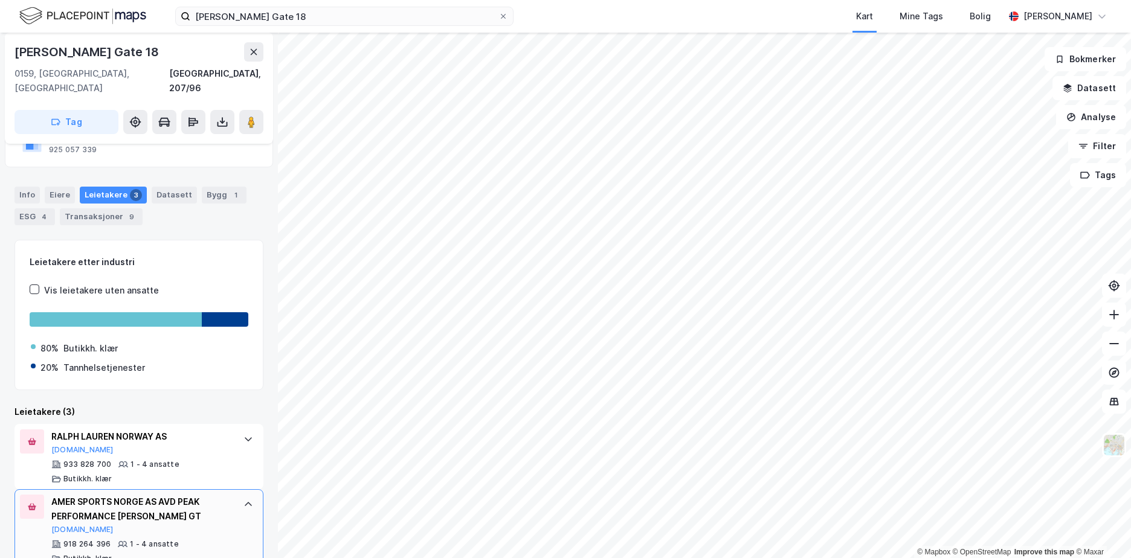
scroll to position [83, 0]
